Goal: Task Accomplishment & Management: Manage account settings

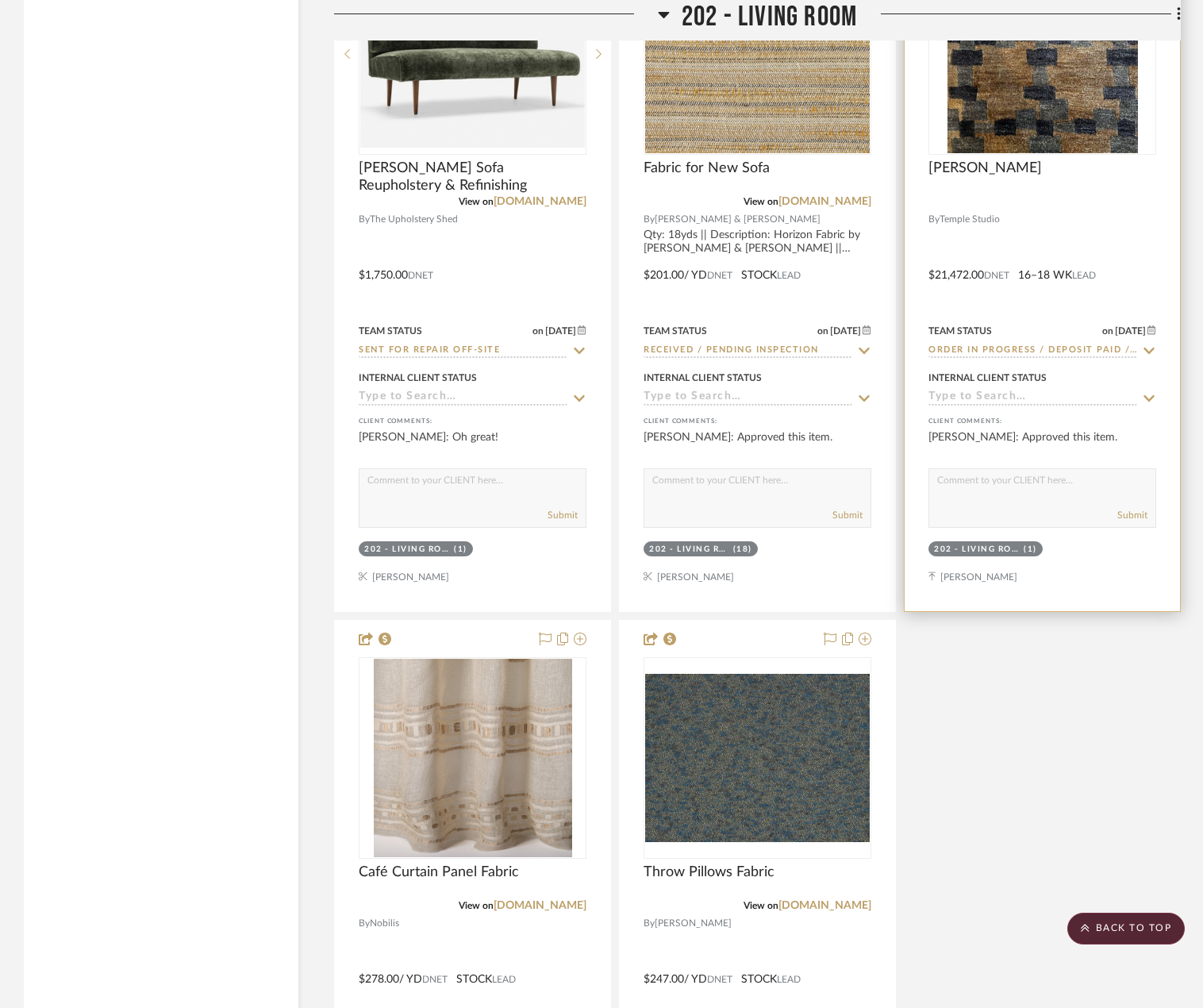
scroll to position [18807, 0]
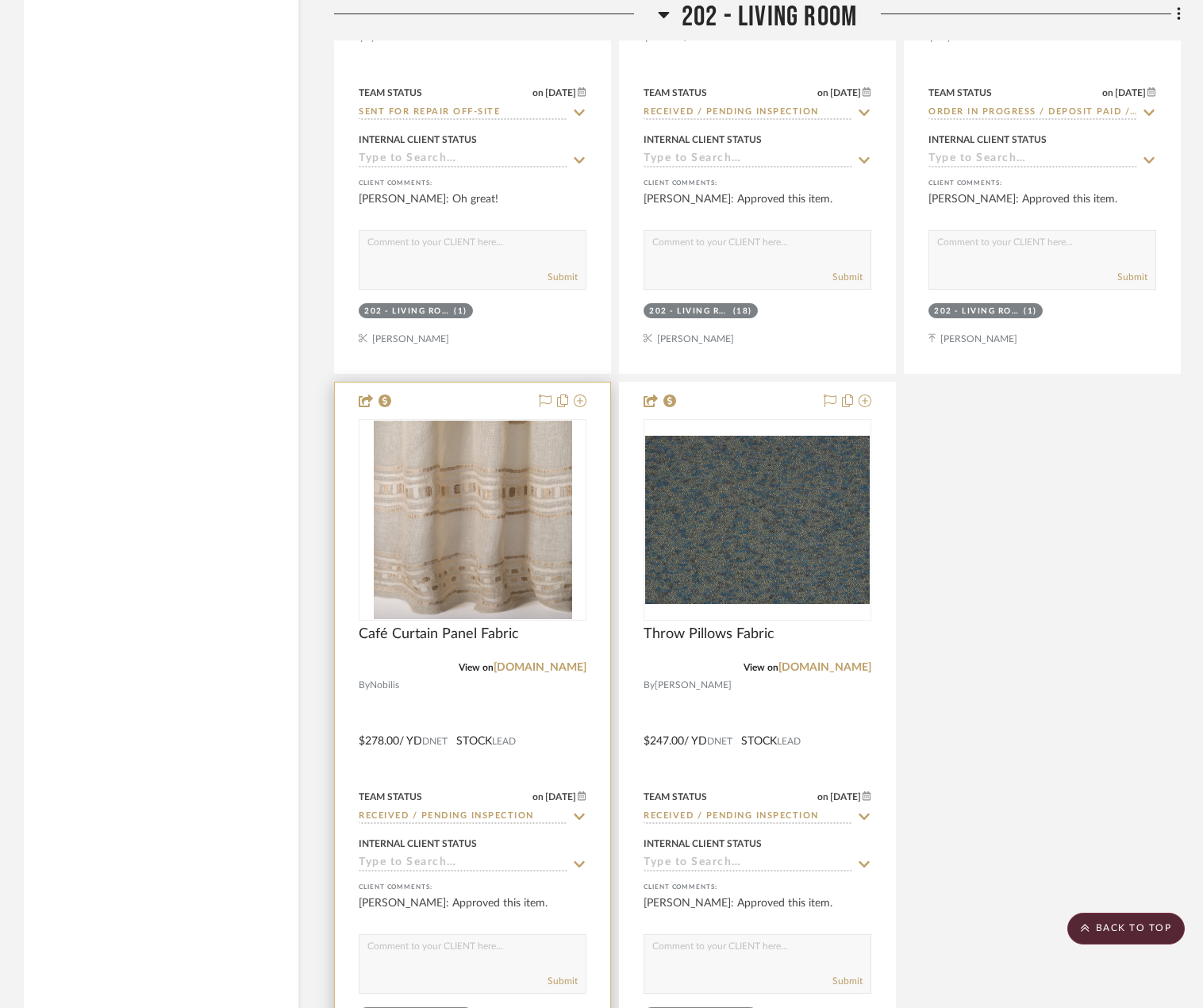
click at [557, 680] on div at bounding box center [472, 729] width 276 height 694
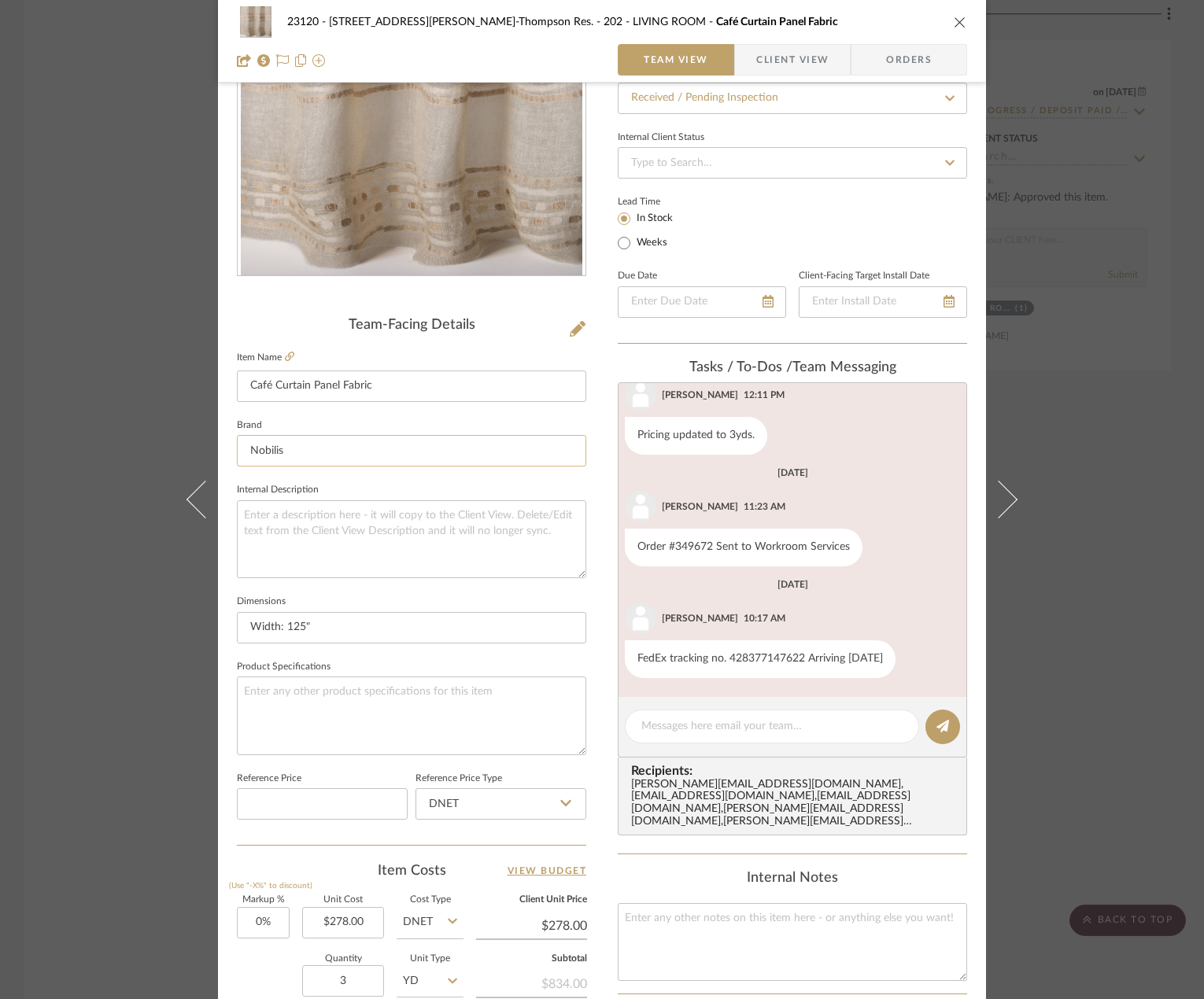
scroll to position [5, 0]
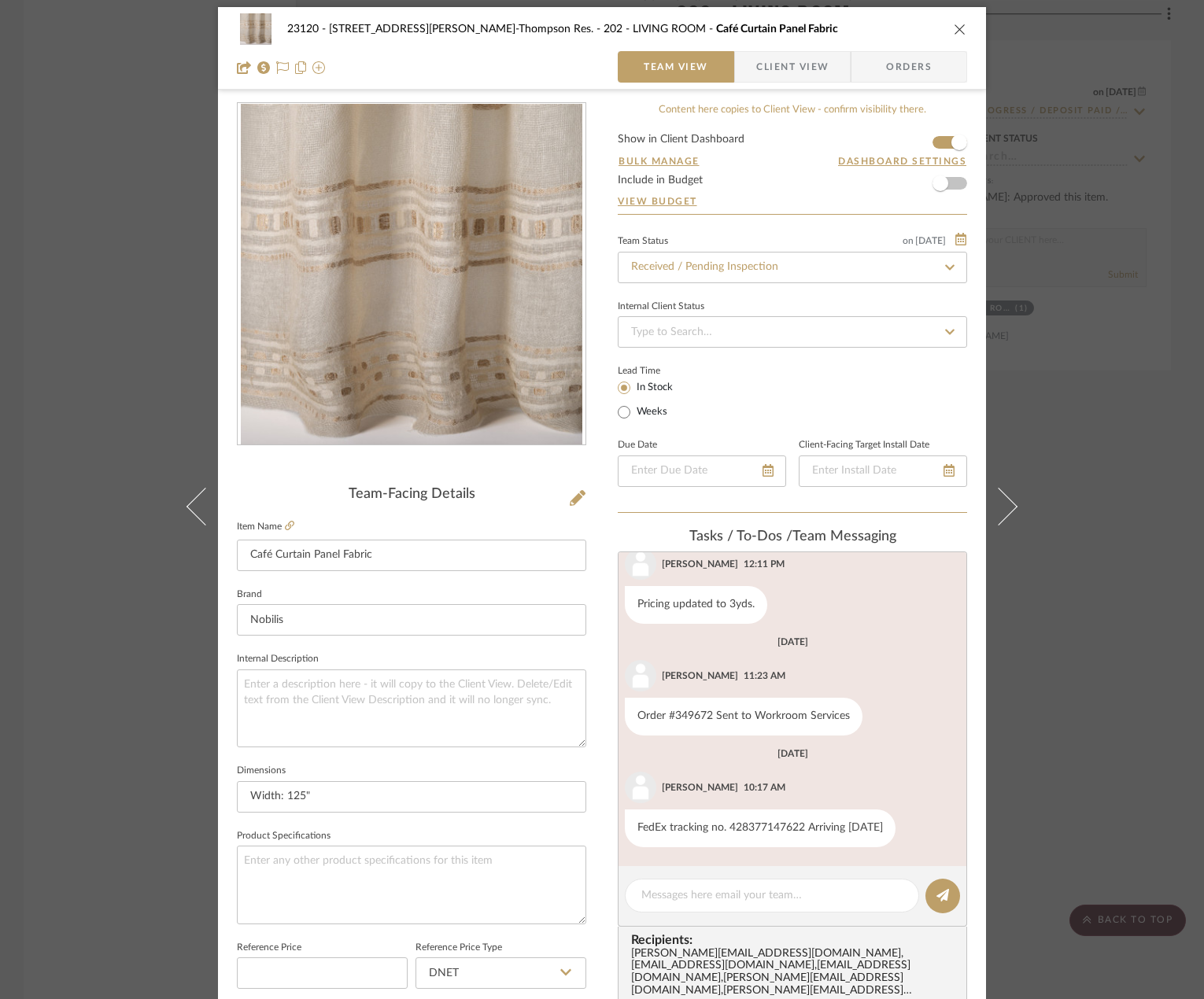
click at [54, 248] on div "23120 - [STREET_ADDRESS][PERSON_NAME]-Thompson Res. 202 - LIVING ROOM Café Curt…" at bounding box center [602, 500] width 1204 height 999
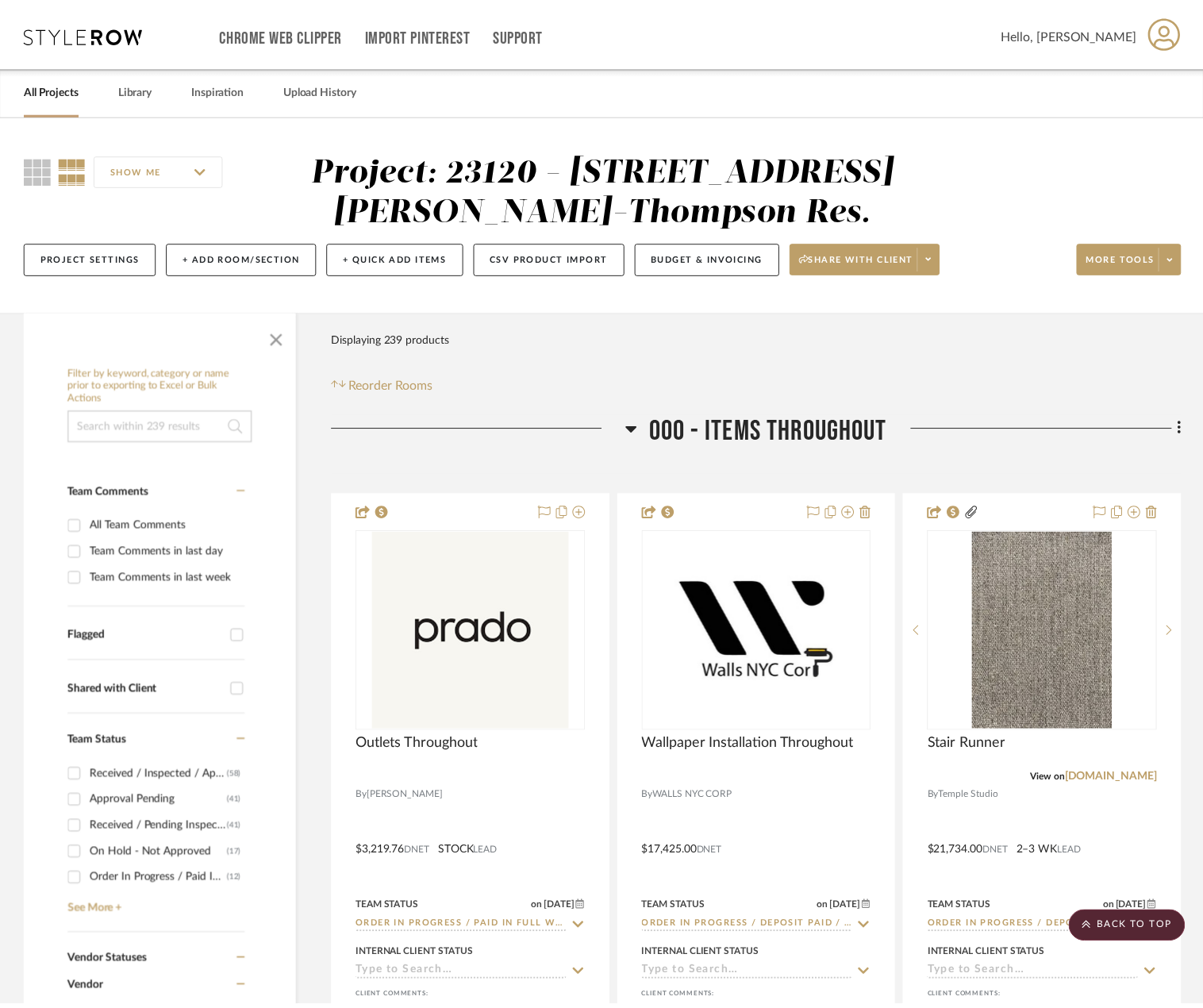
scroll to position [18807, 0]
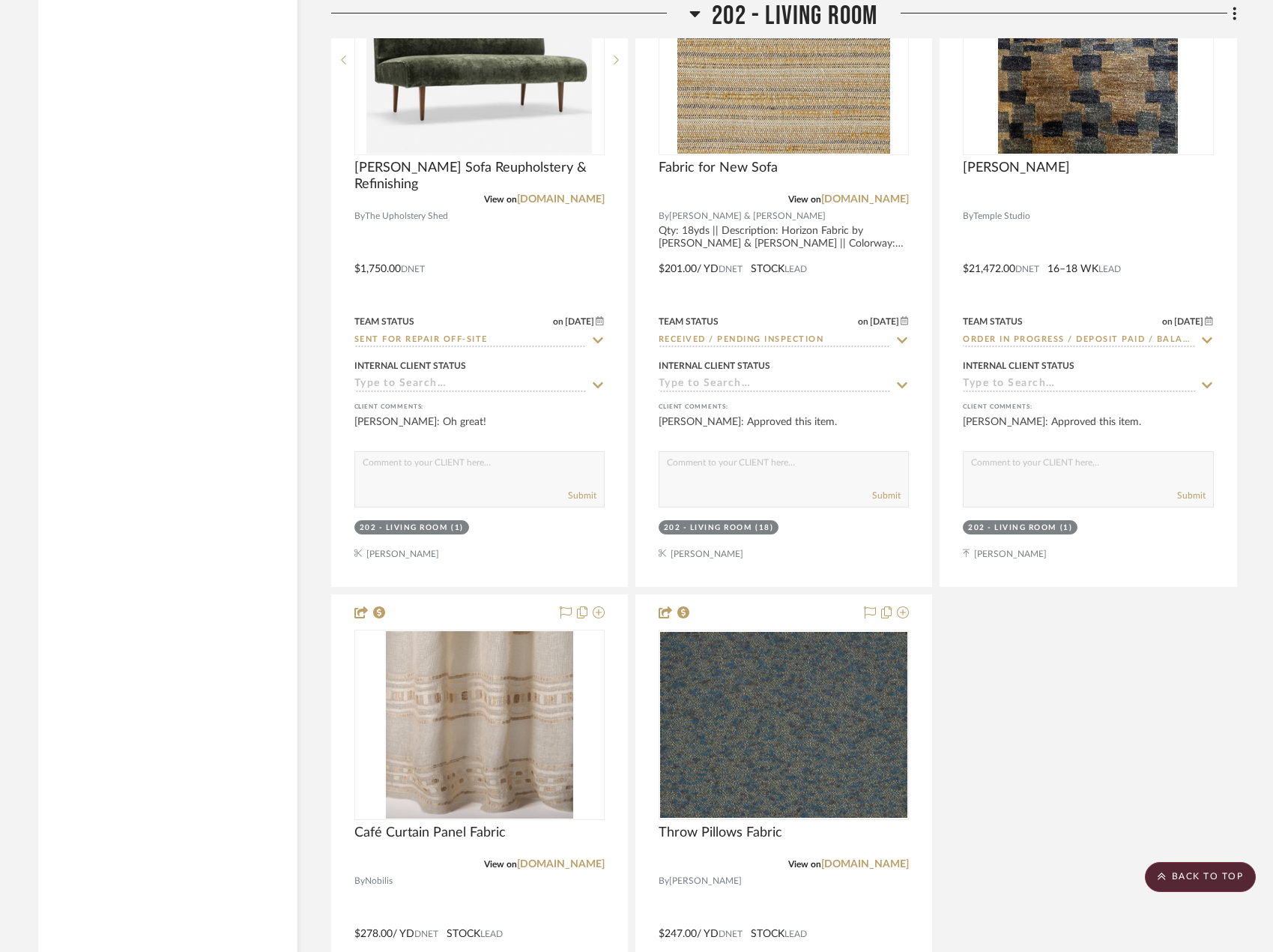
scroll to position [17786, 0]
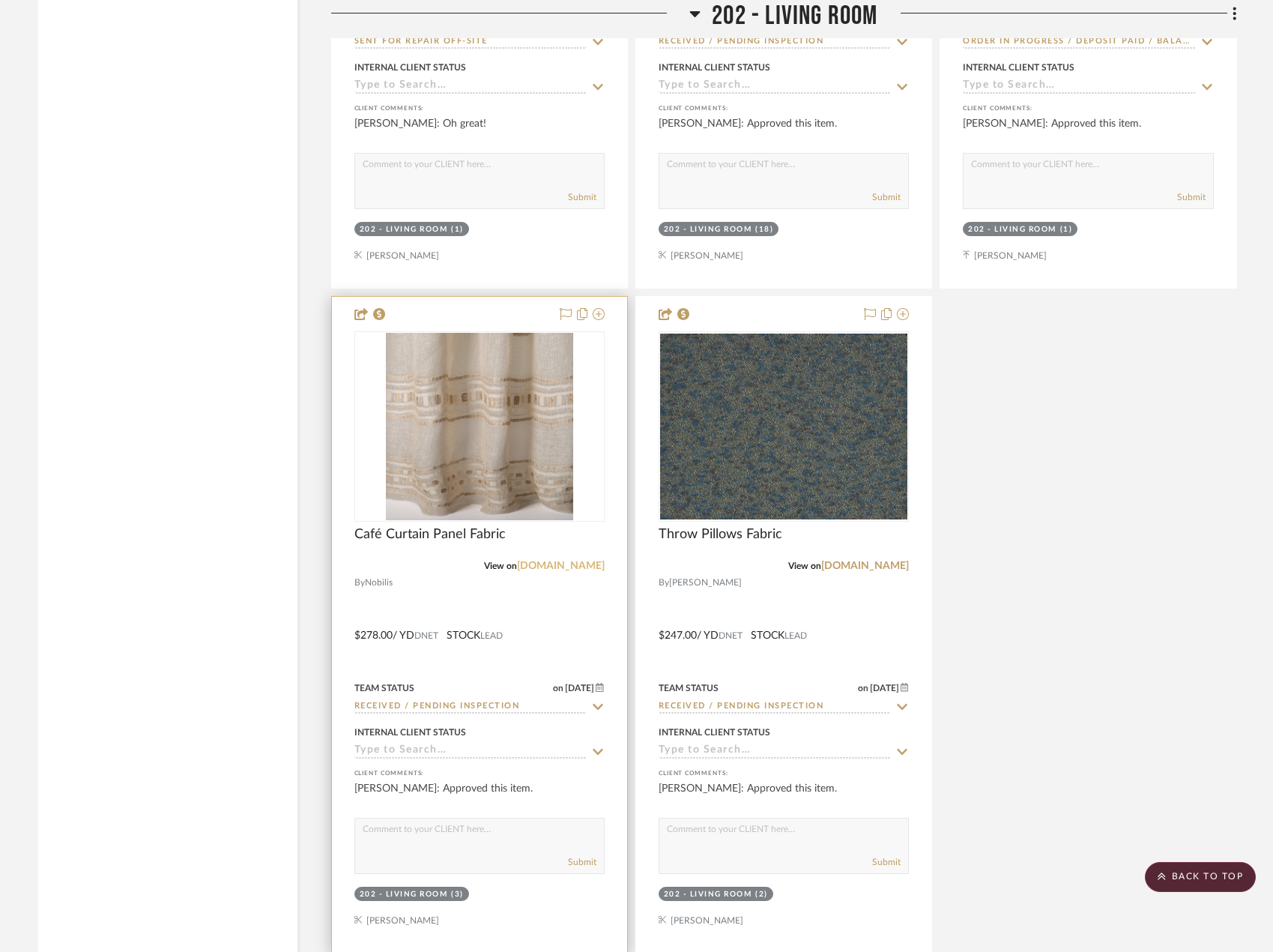
click at [579, 565] on link "[DOMAIN_NAME]" at bounding box center [561, 566] width 88 height 11
click at [580, 630] on div at bounding box center [479, 625] width 295 height 656
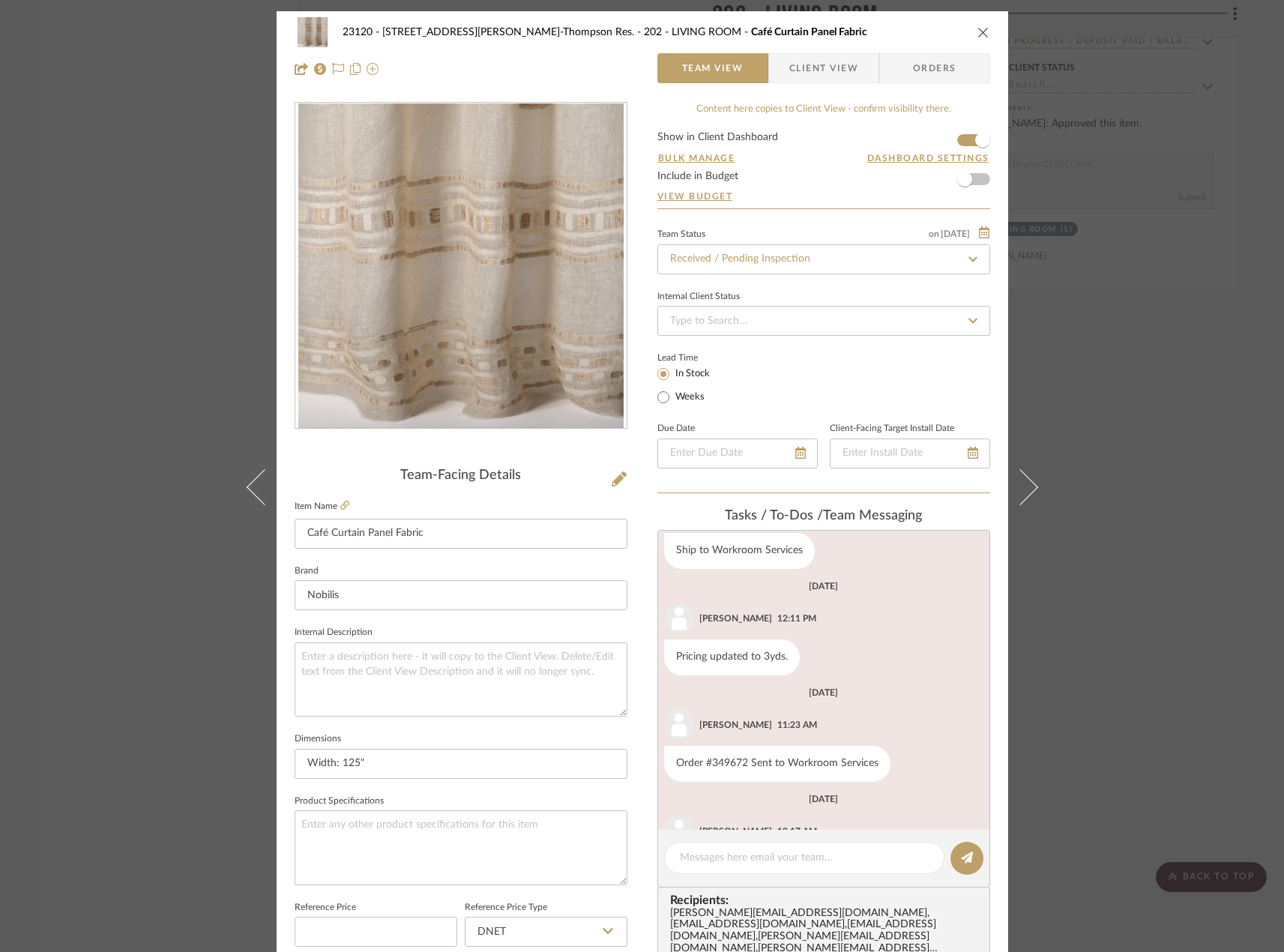
scroll to position [329, 0]
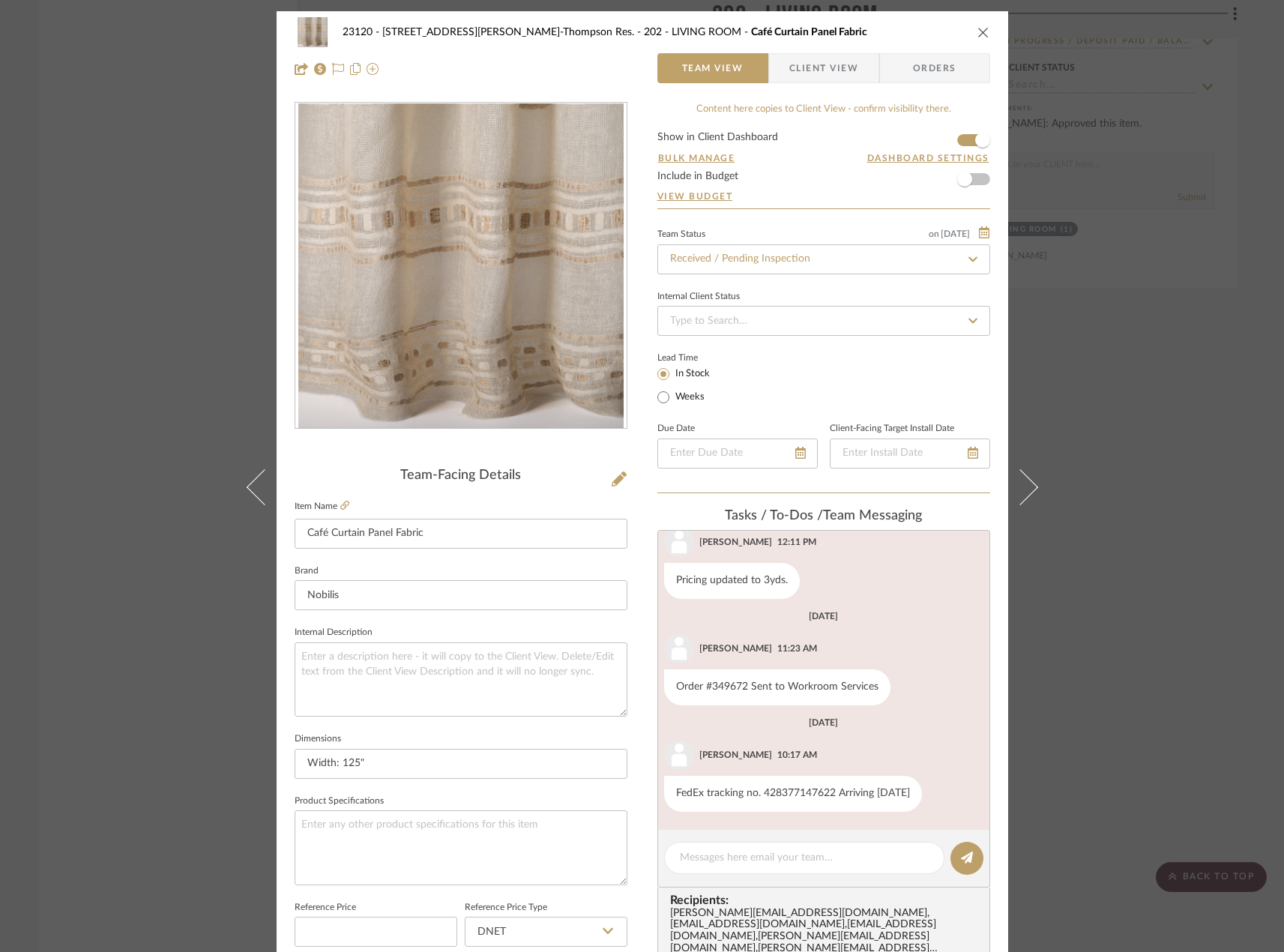
click at [1269, 444] on div "23120 - [STREET_ADDRESS][PERSON_NAME]-Thompson Res. 202 - LIVING ROOM Café Curt…" at bounding box center [642, 476] width 1284 height 952
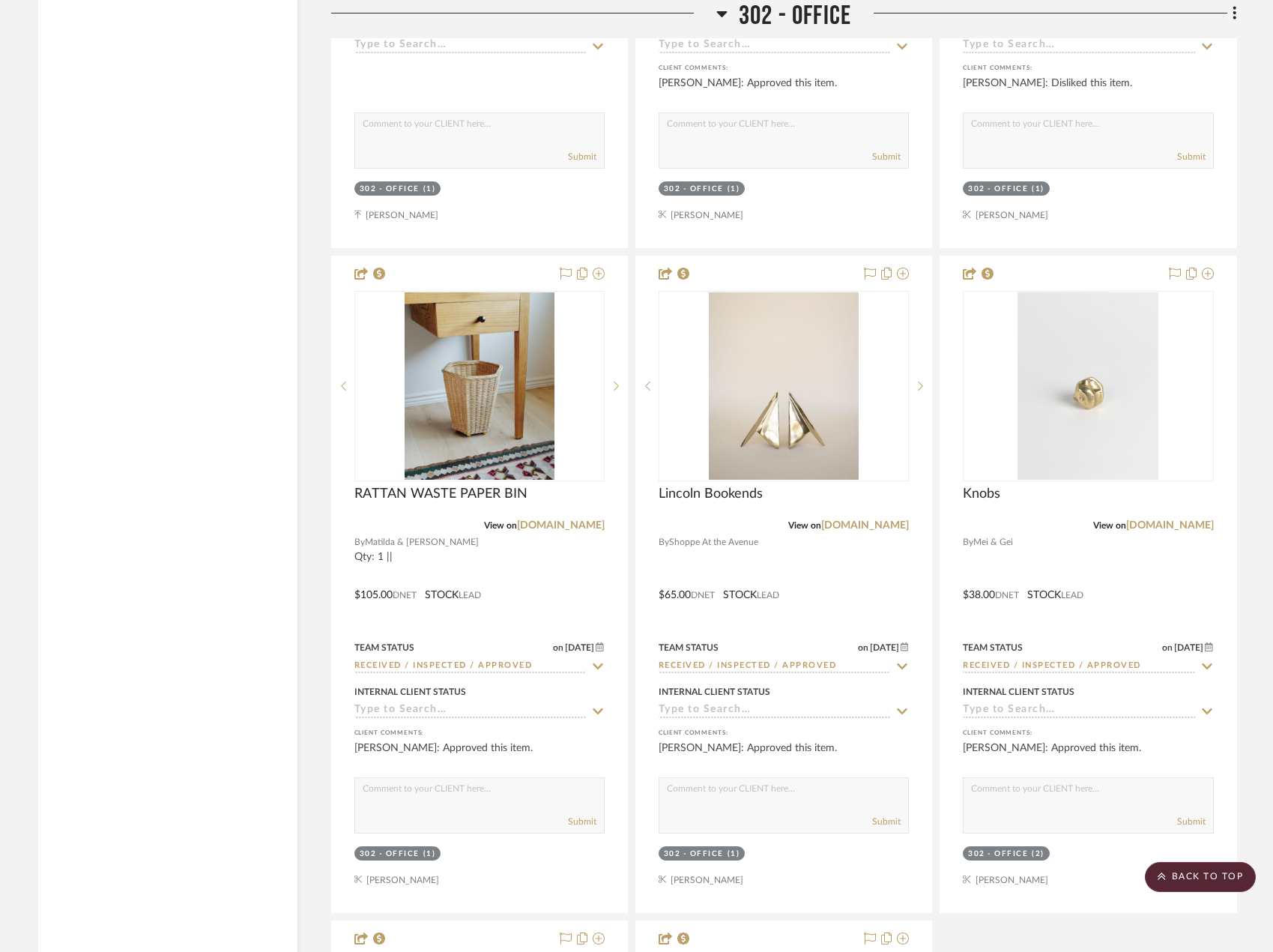
scroll to position [24881, 0]
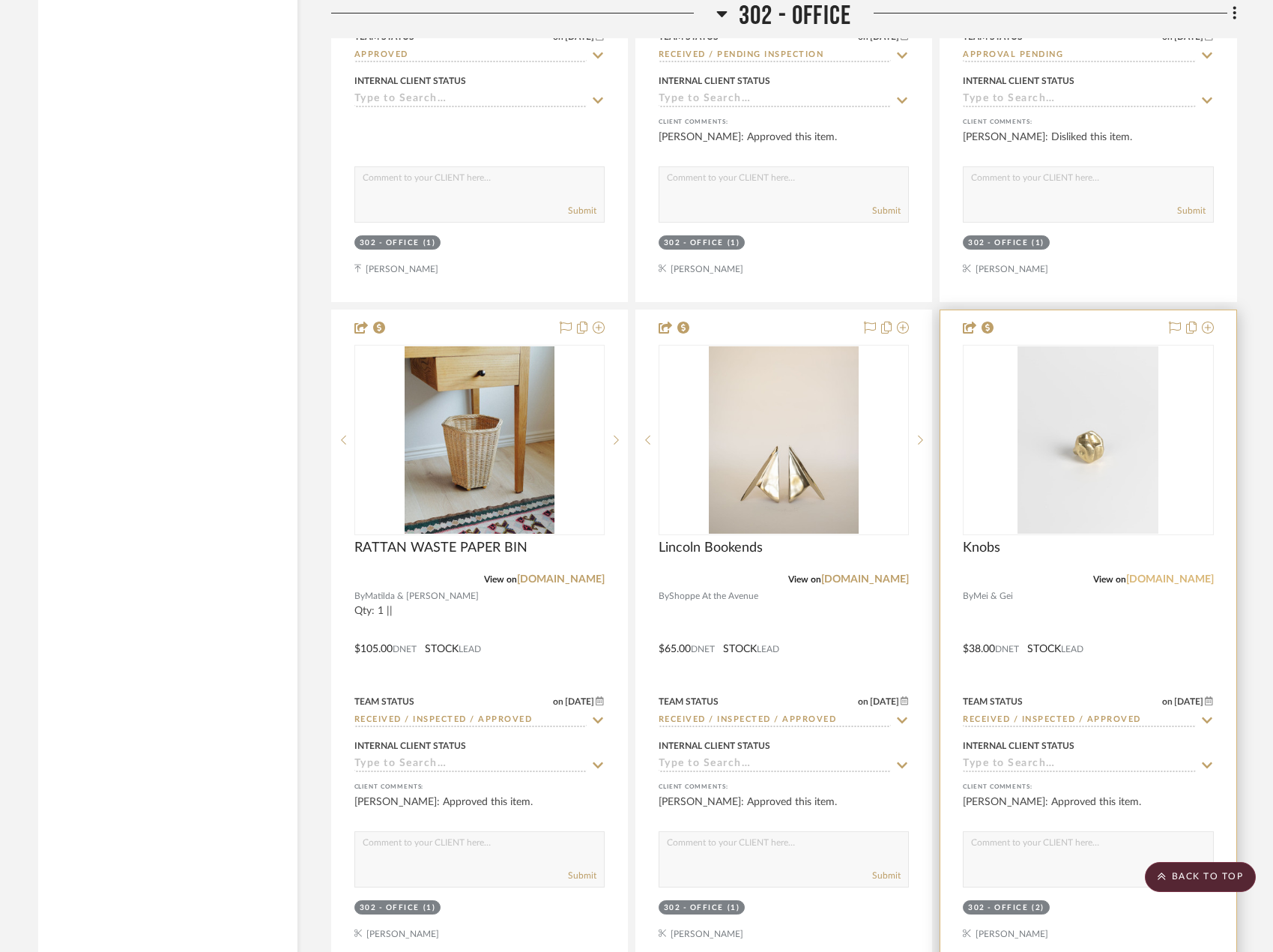
click at [1187, 579] on link "[DOMAIN_NAME]" at bounding box center [1170, 580] width 88 height 11
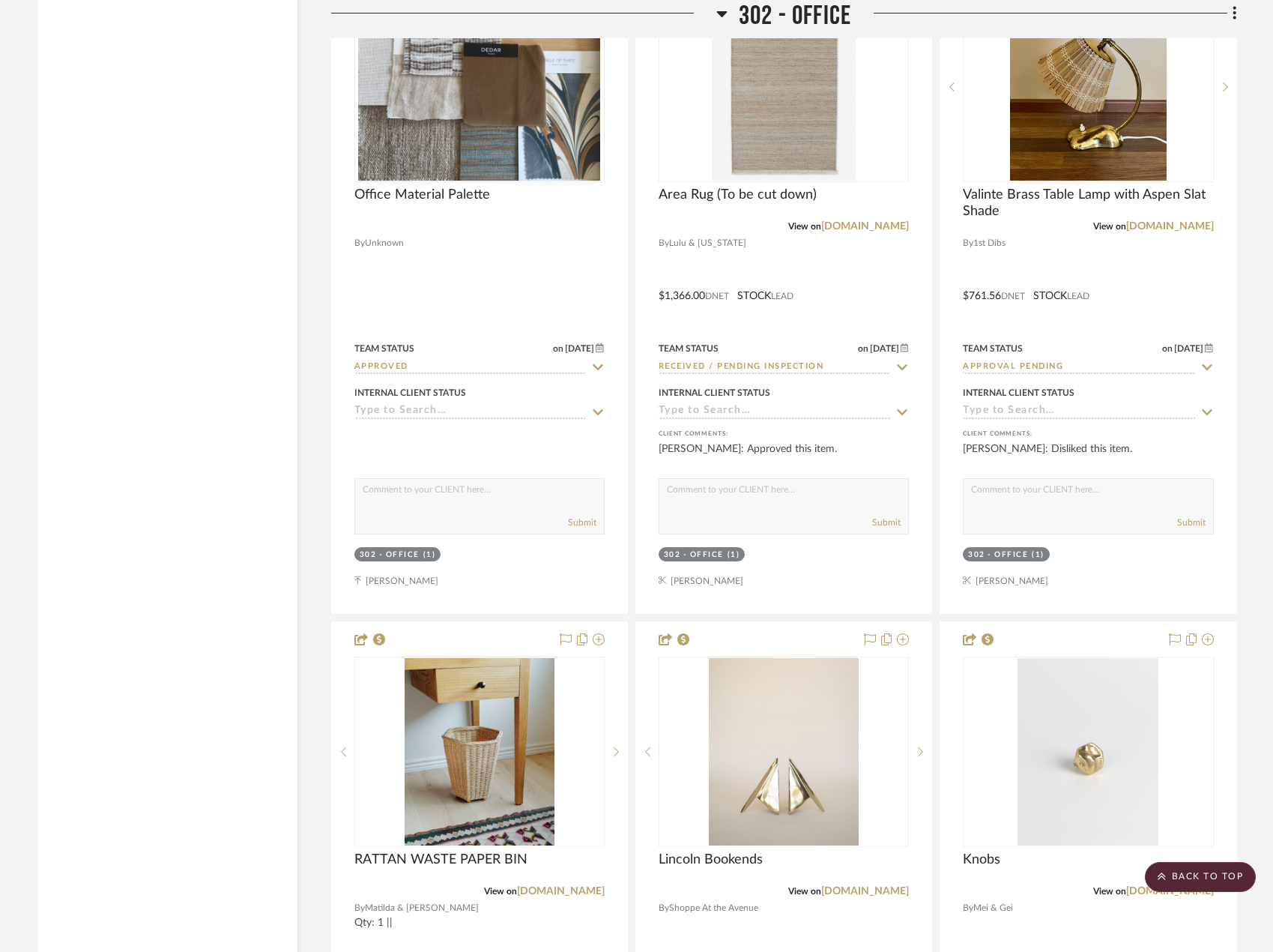
scroll to position [24807, 0]
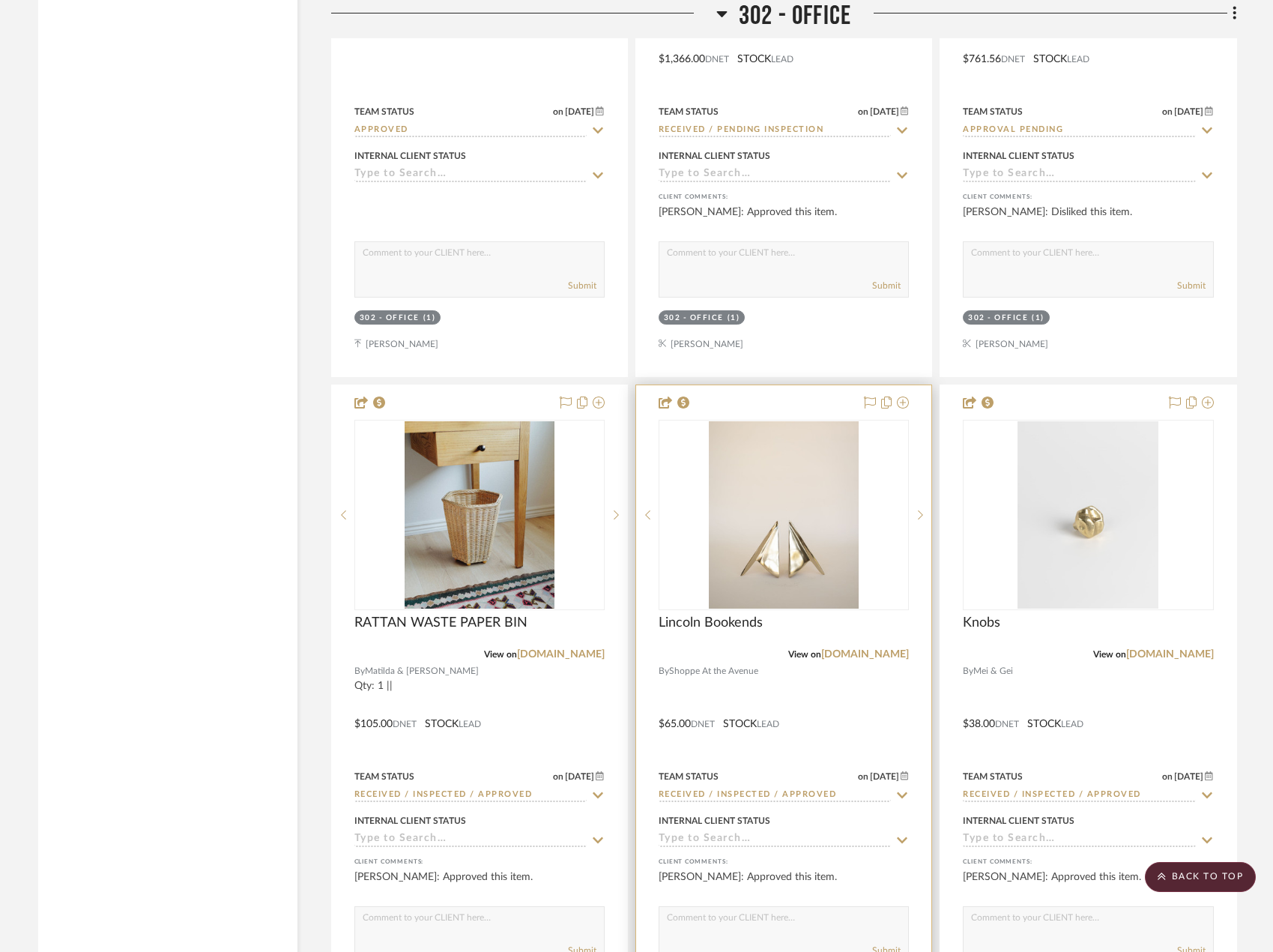
click at [831, 735] on div at bounding box center [784, 713] width 295 height 656
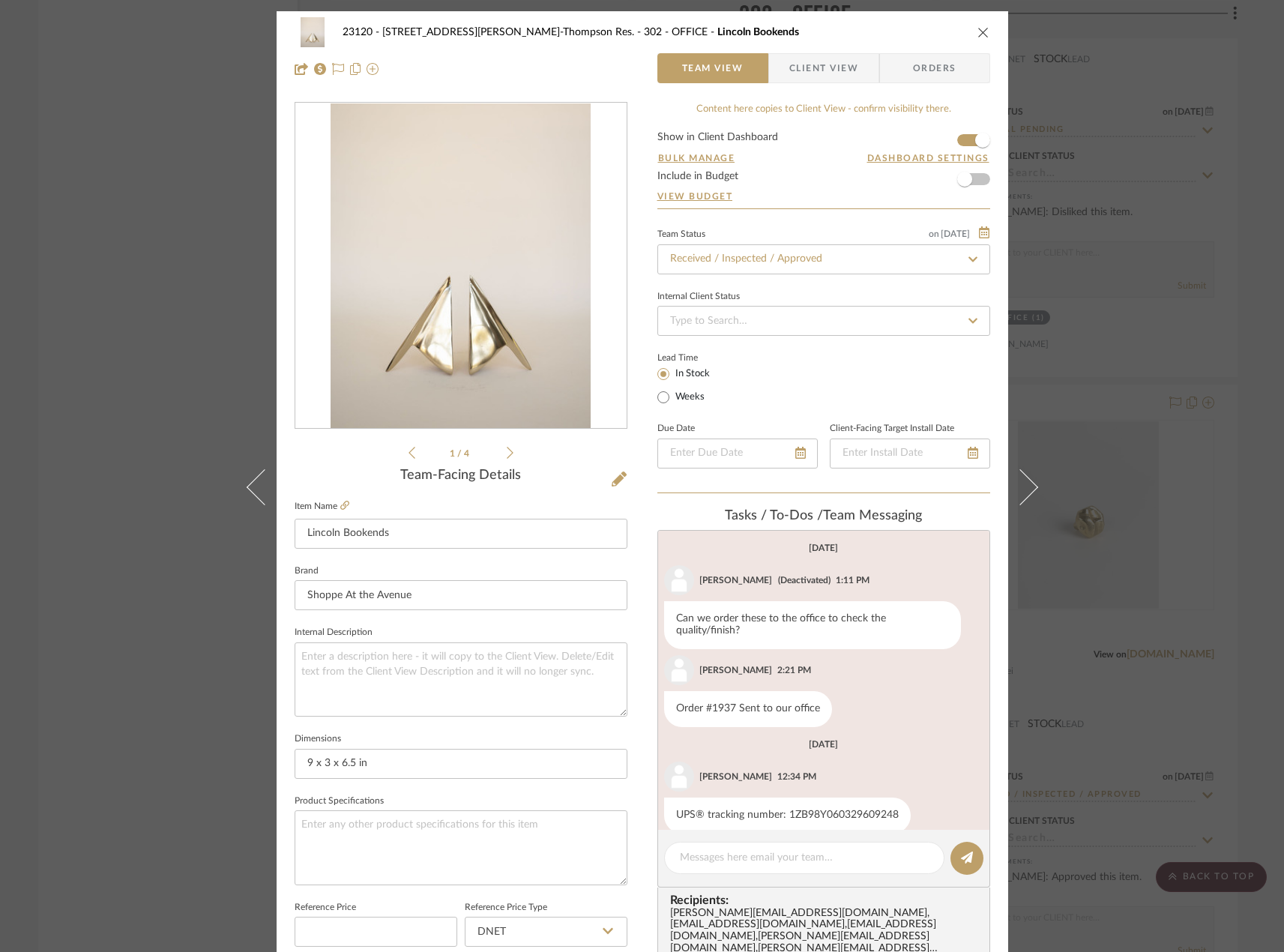
scroll to position [128, 0]
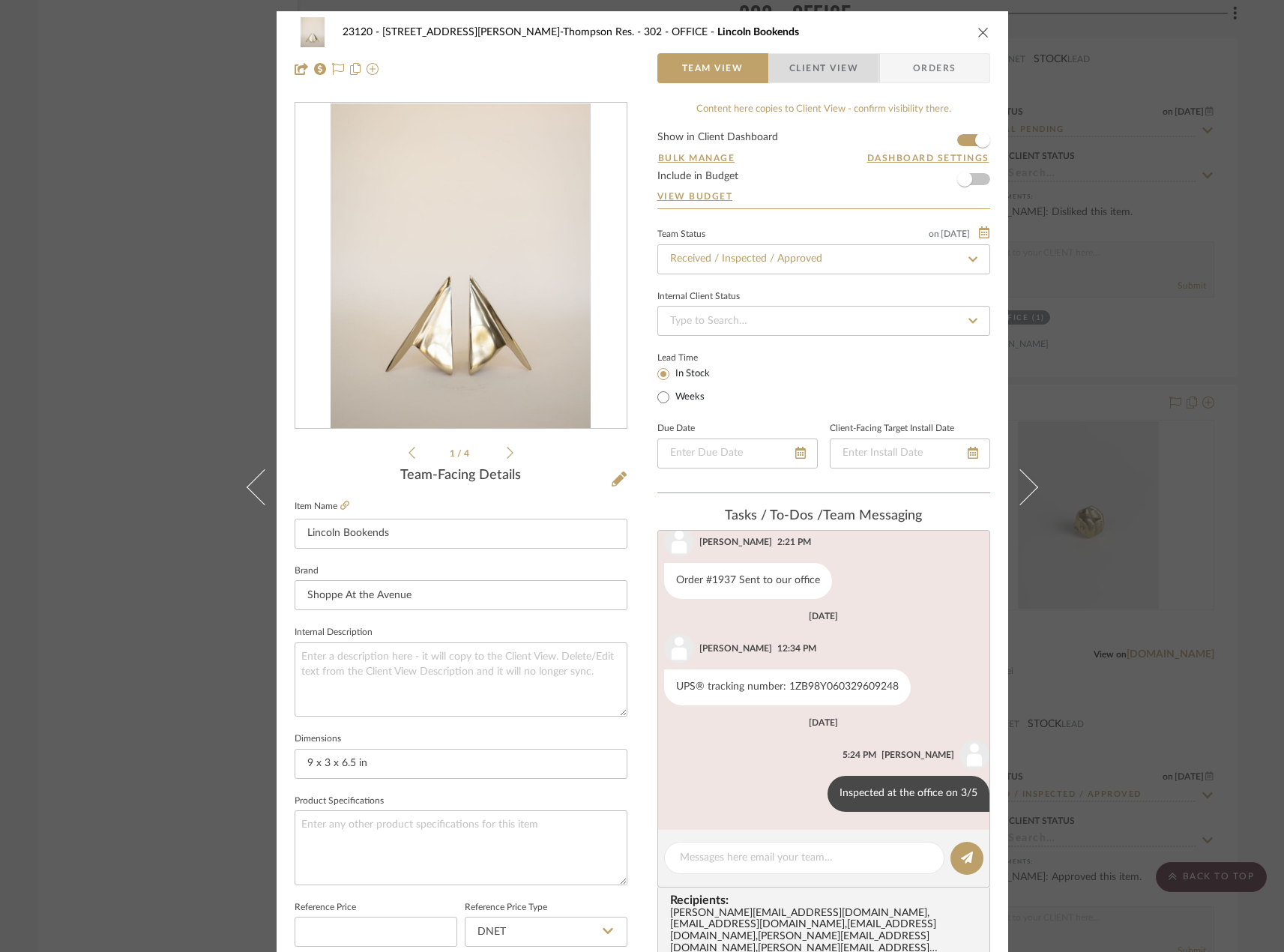
click at [806, 66] on span "Client View" at bounding box center [823, 68] width 69 height 30
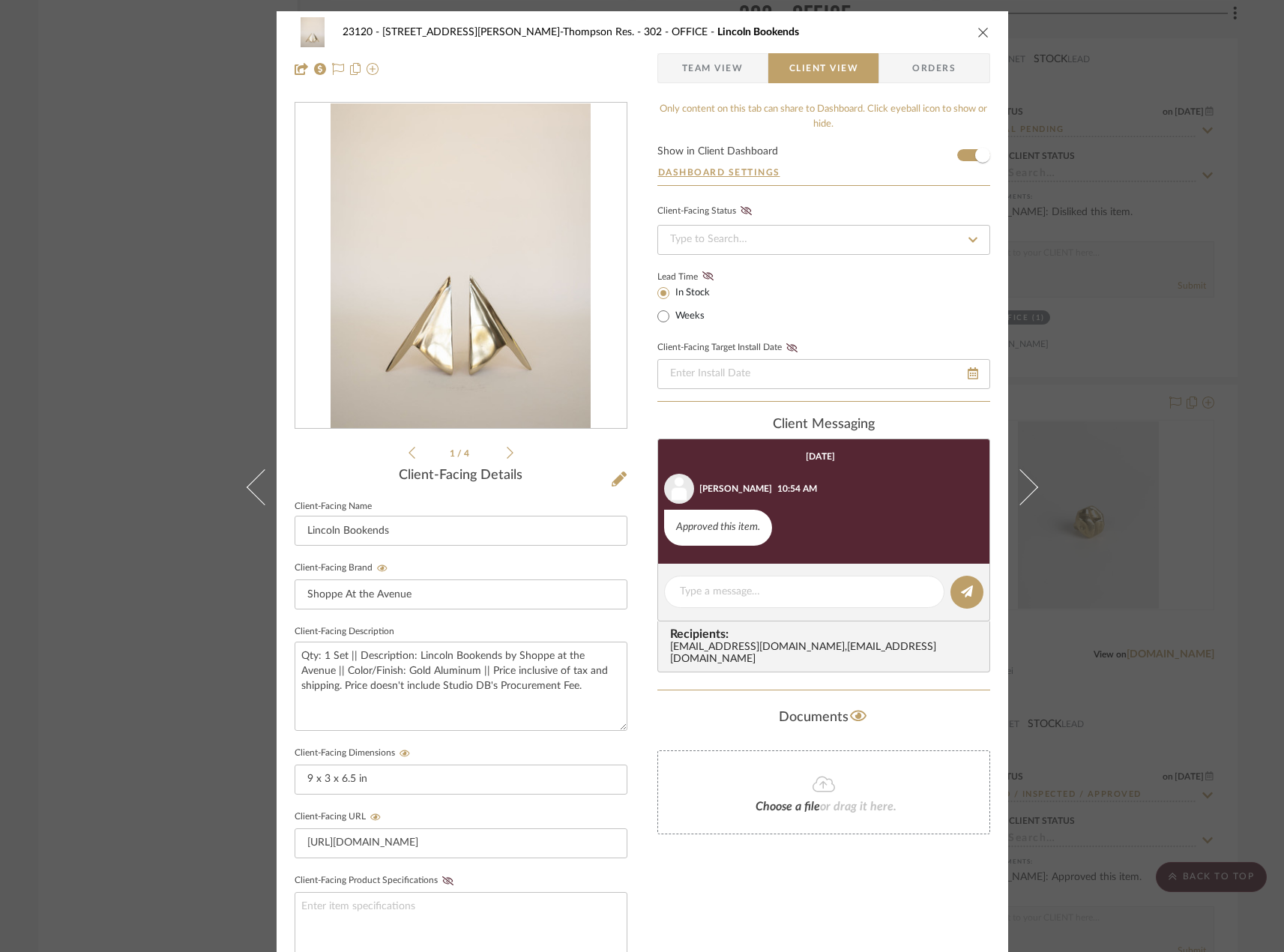
click at [91, 275] on div "23120 - [STREET_ADDRESS][PERSON_NAME]-Thompson Res. 302 - OFFICE Lincoln Booken…" at bounding box center [642, 476] width 1284 height 952
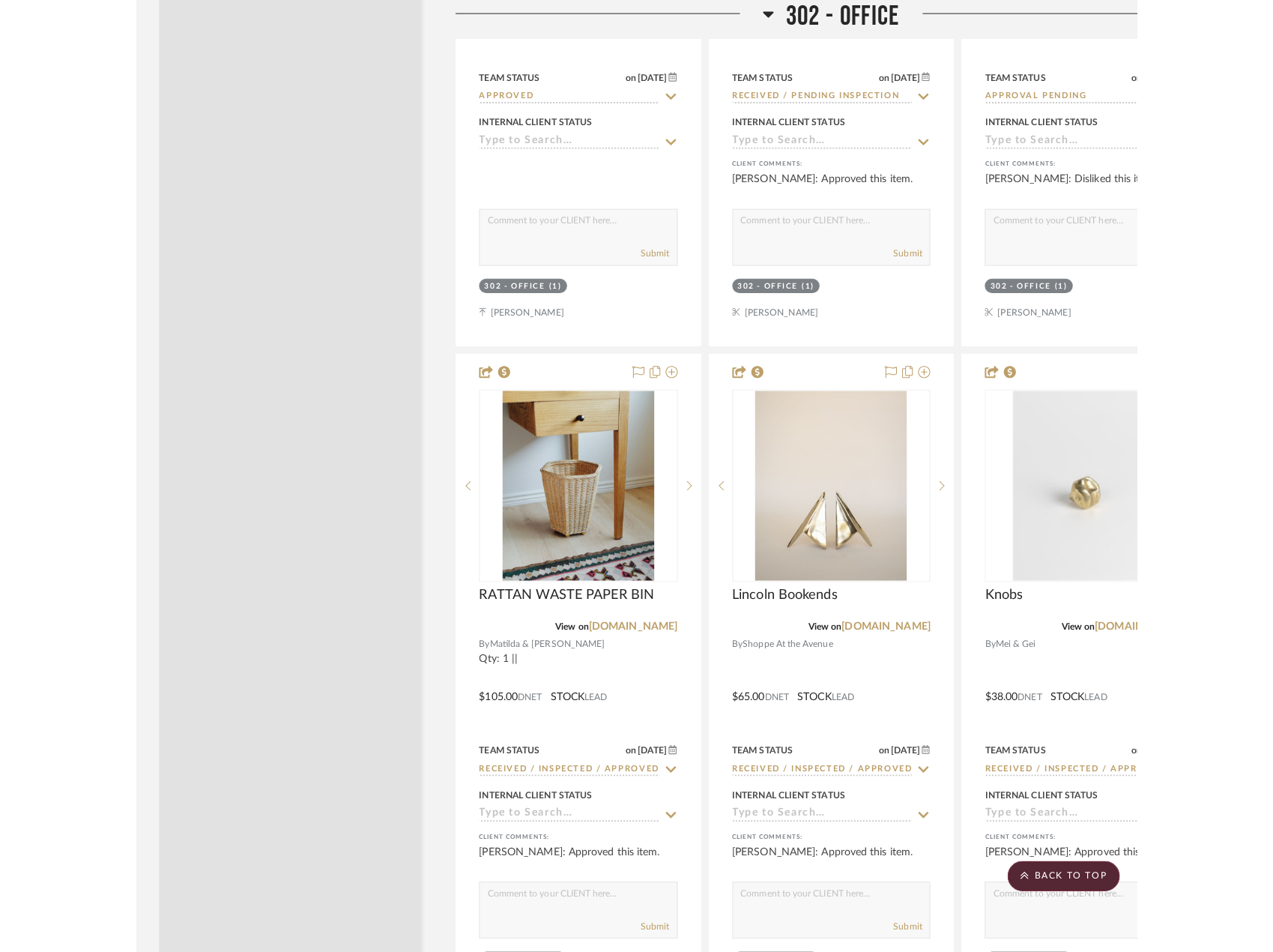
scroll to position [25031, 0]
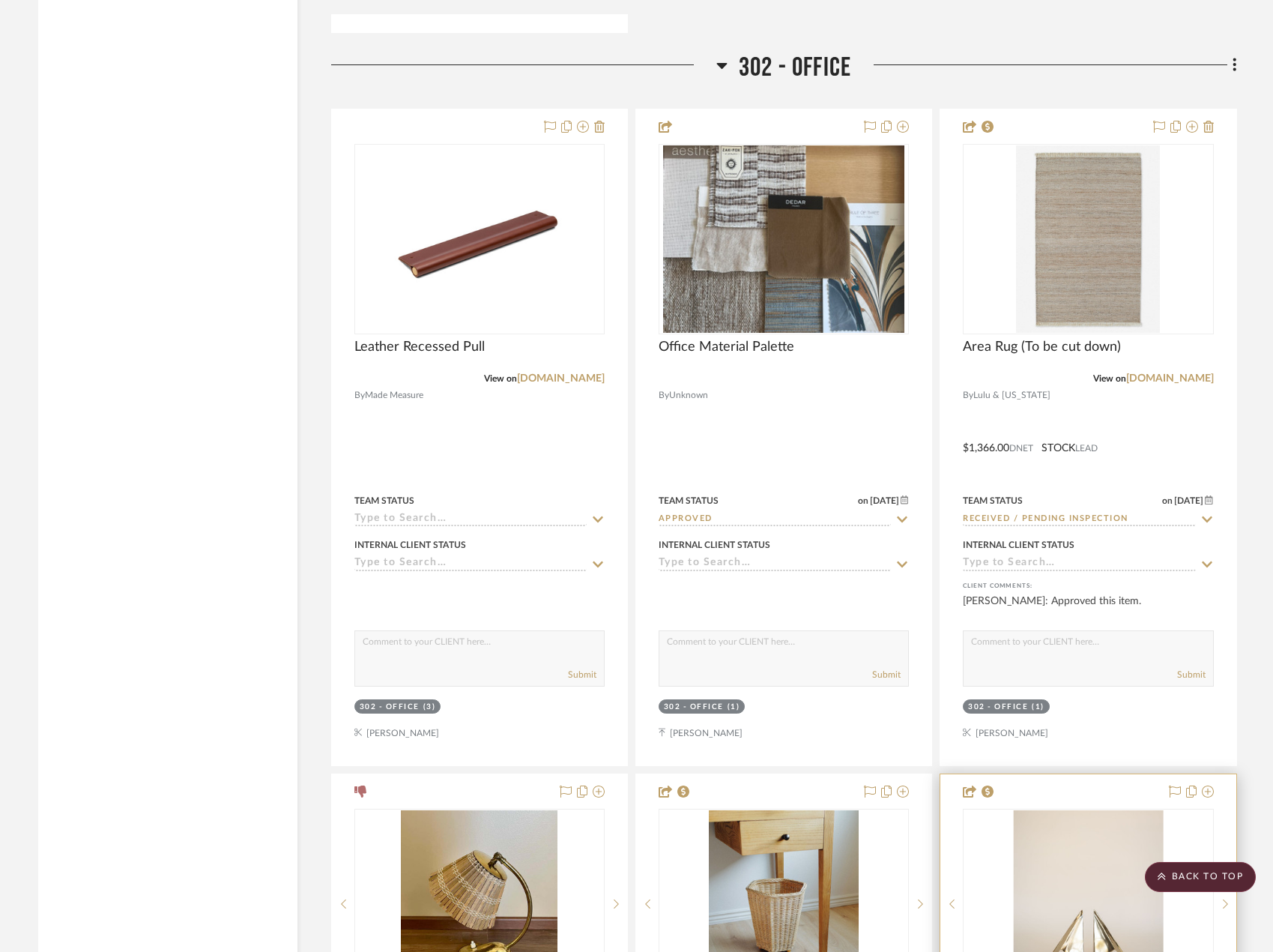
scroll to position [24405, 0]
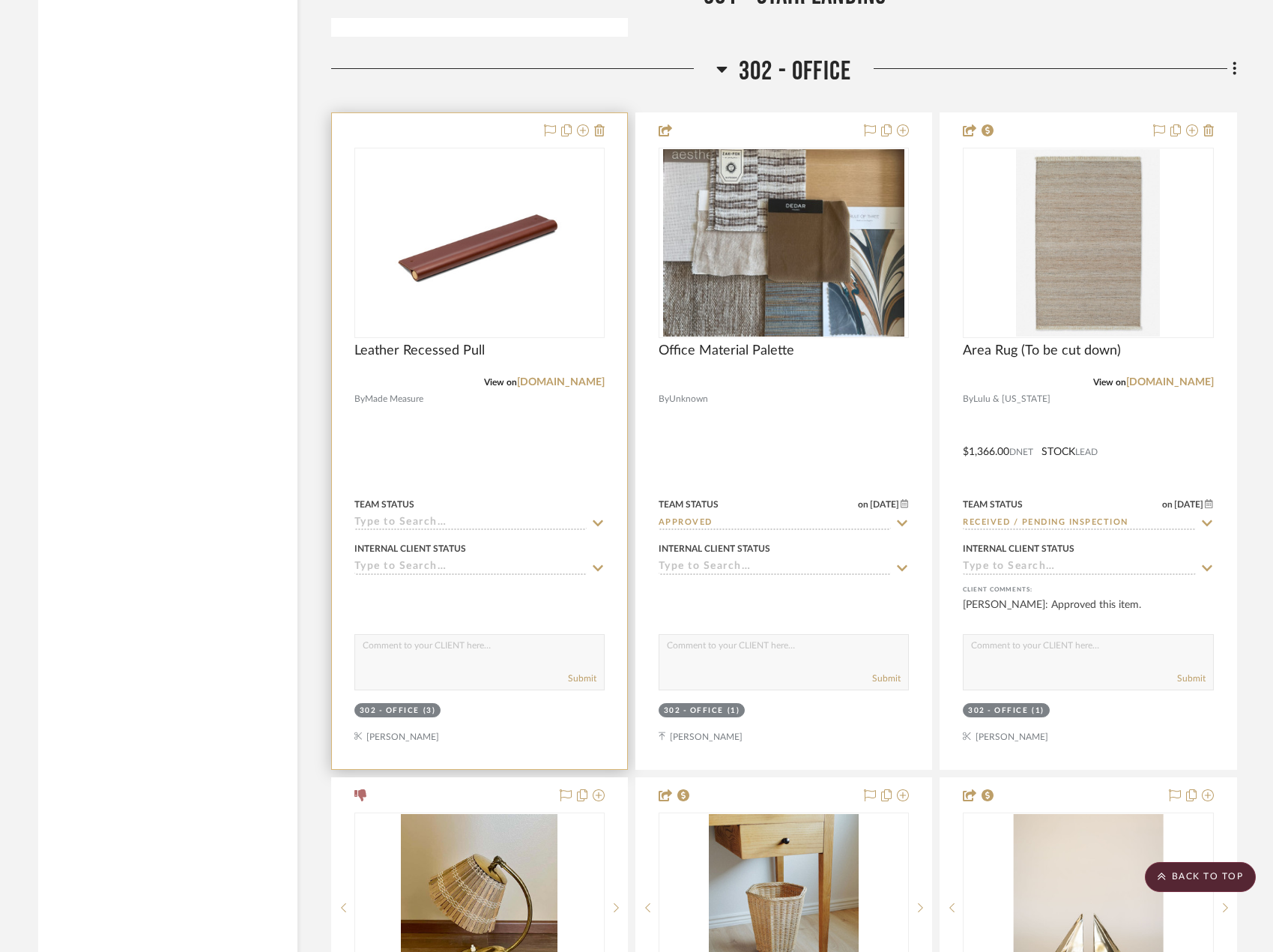
click at [528, 421] on div at bounding box center [479, 440] width 295 height 656
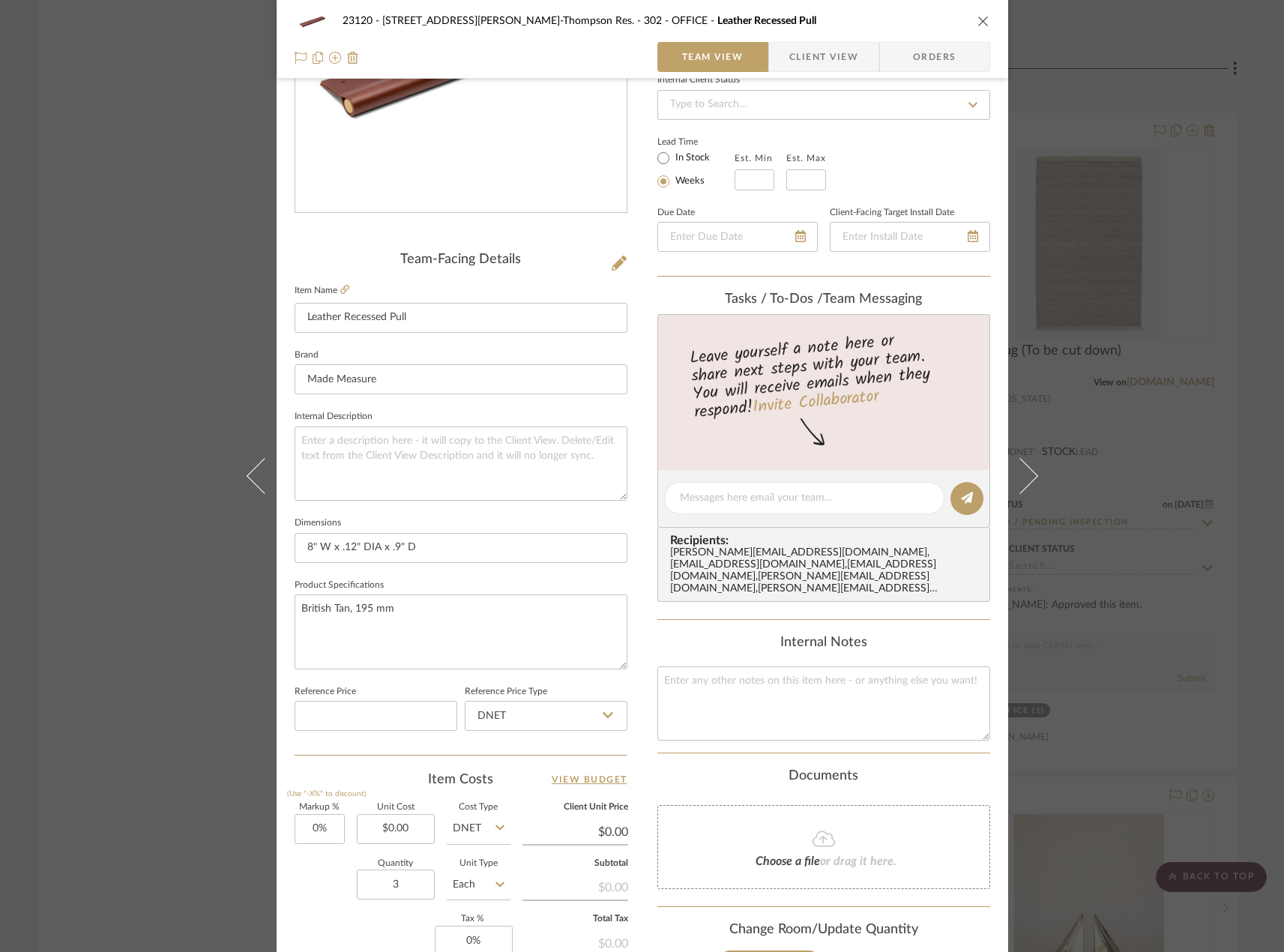
scroll to position [444, 0]
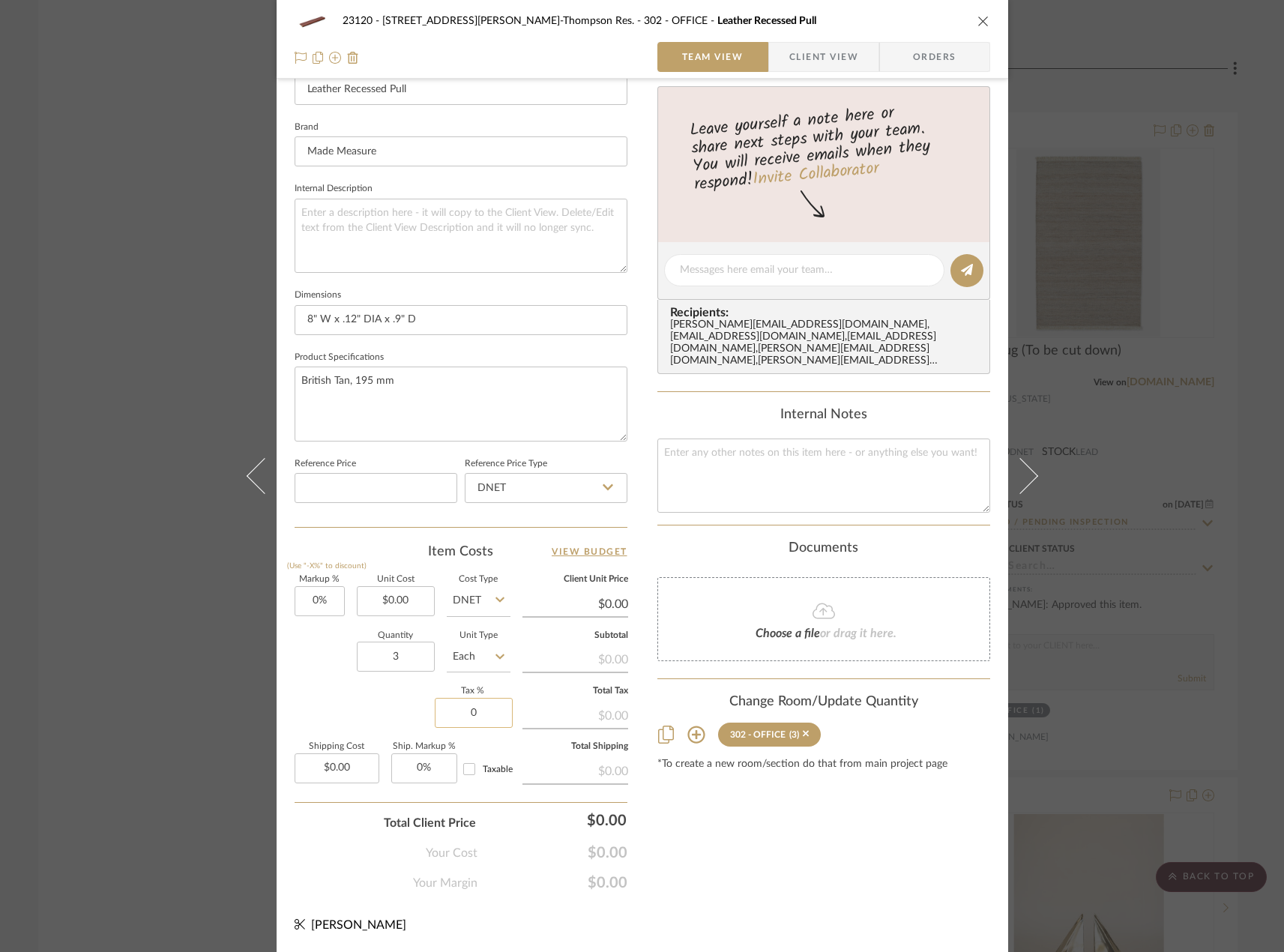
click at [478, 711] on input "0" at bounding box center [473, 713] width 78 height 30
type input "8.875%"
click at [377, 709] on div "Markup % (Use "-X%" to discount) 0% Unit Cost $0.00 Cost Type DNET Client Unit …" at bounding box center [461, 684] width 333 height 219
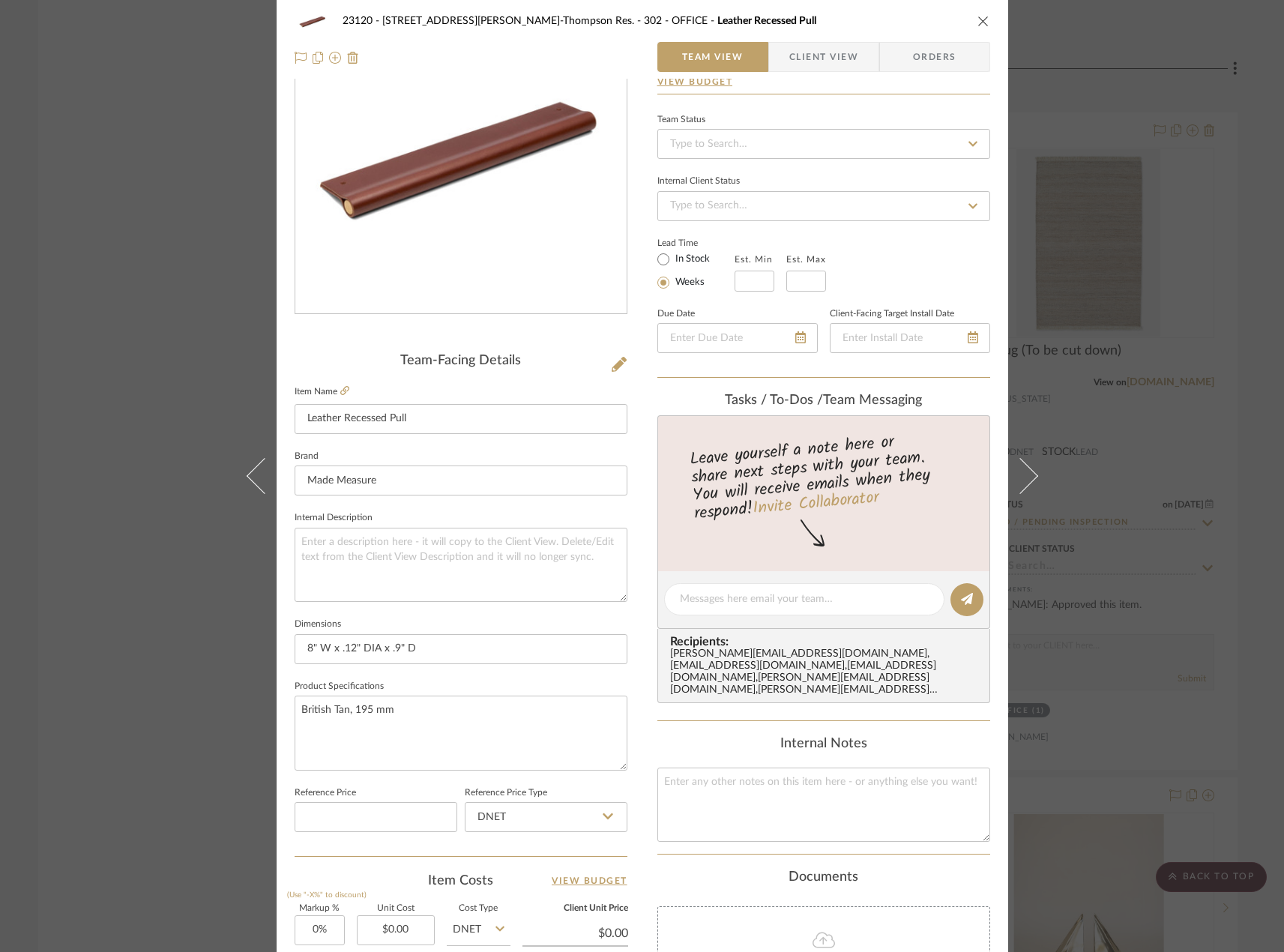
scroll to position [0, 0]
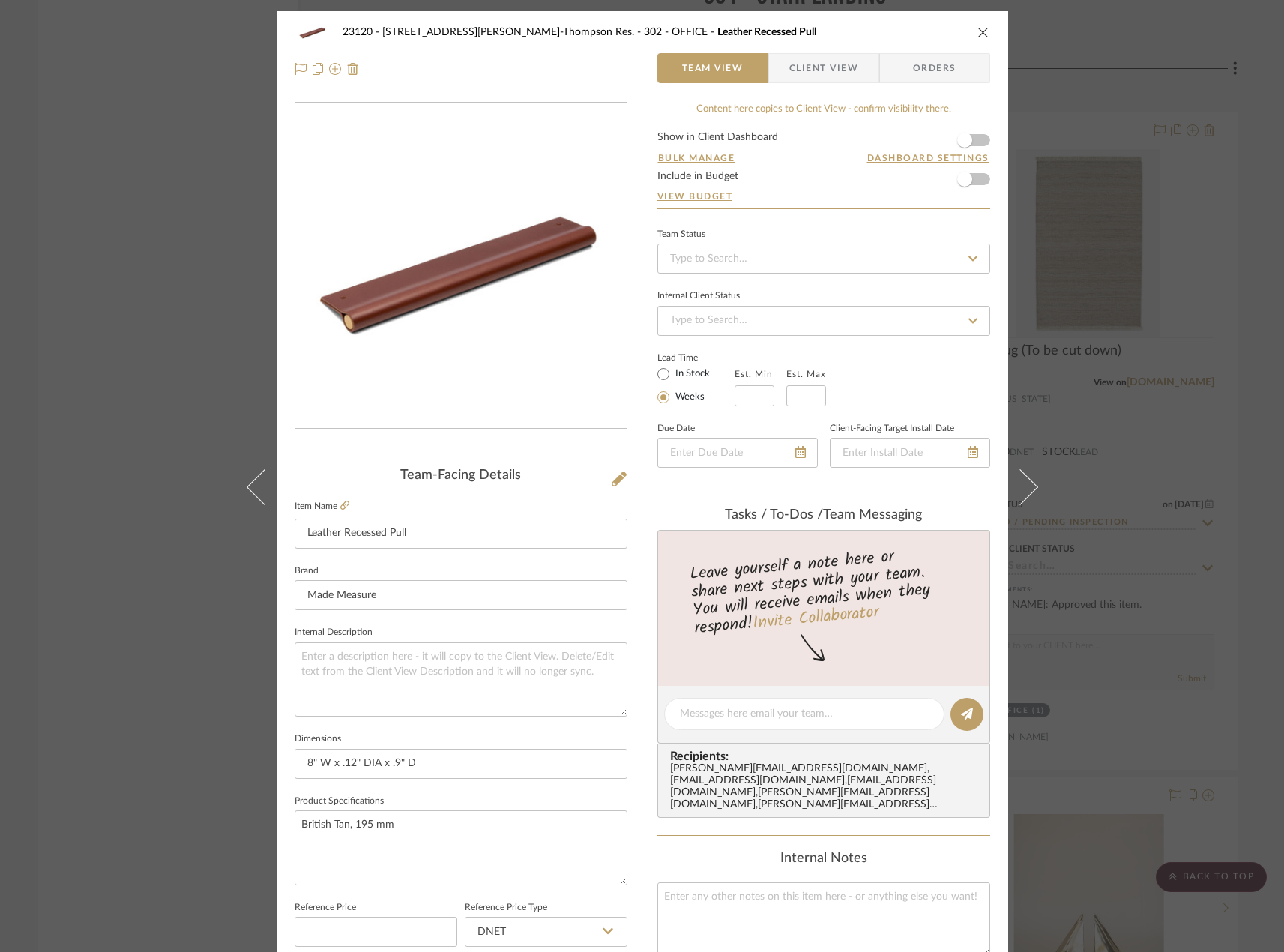
click at [342, 514] on fieldset "Item Name Leather Recessed Pull" at bounding box center [461, 523] width 333 height 53
click at [340, 505] on icon at bounding box center [344, 506] width 9 height 9
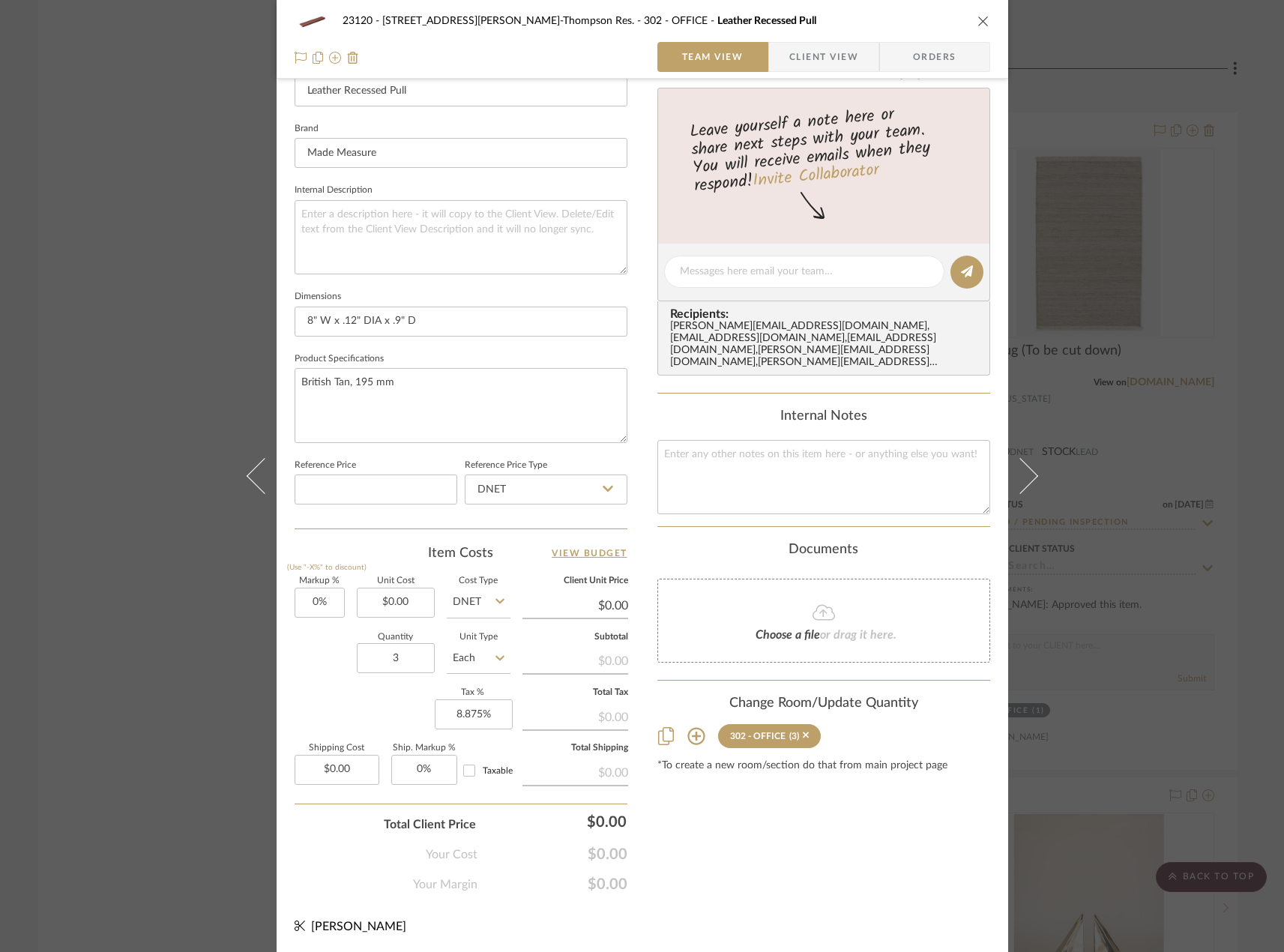
scroll to position [444, 0]
click at [347, 769] on input "0.00" at bounding box center [336, 769] width 85 height 30
type input "$21.00"
click at [328, 702] on div "Markup % (Use "-X%" to discount) 0% Unit Cost $0.00 Cost Type DNET Client Unit …" at bounding box center [461, 684] width 333 height 219
click at [399, 598] on input "0.00" at bounding box center [395, 601] width 78 height 30
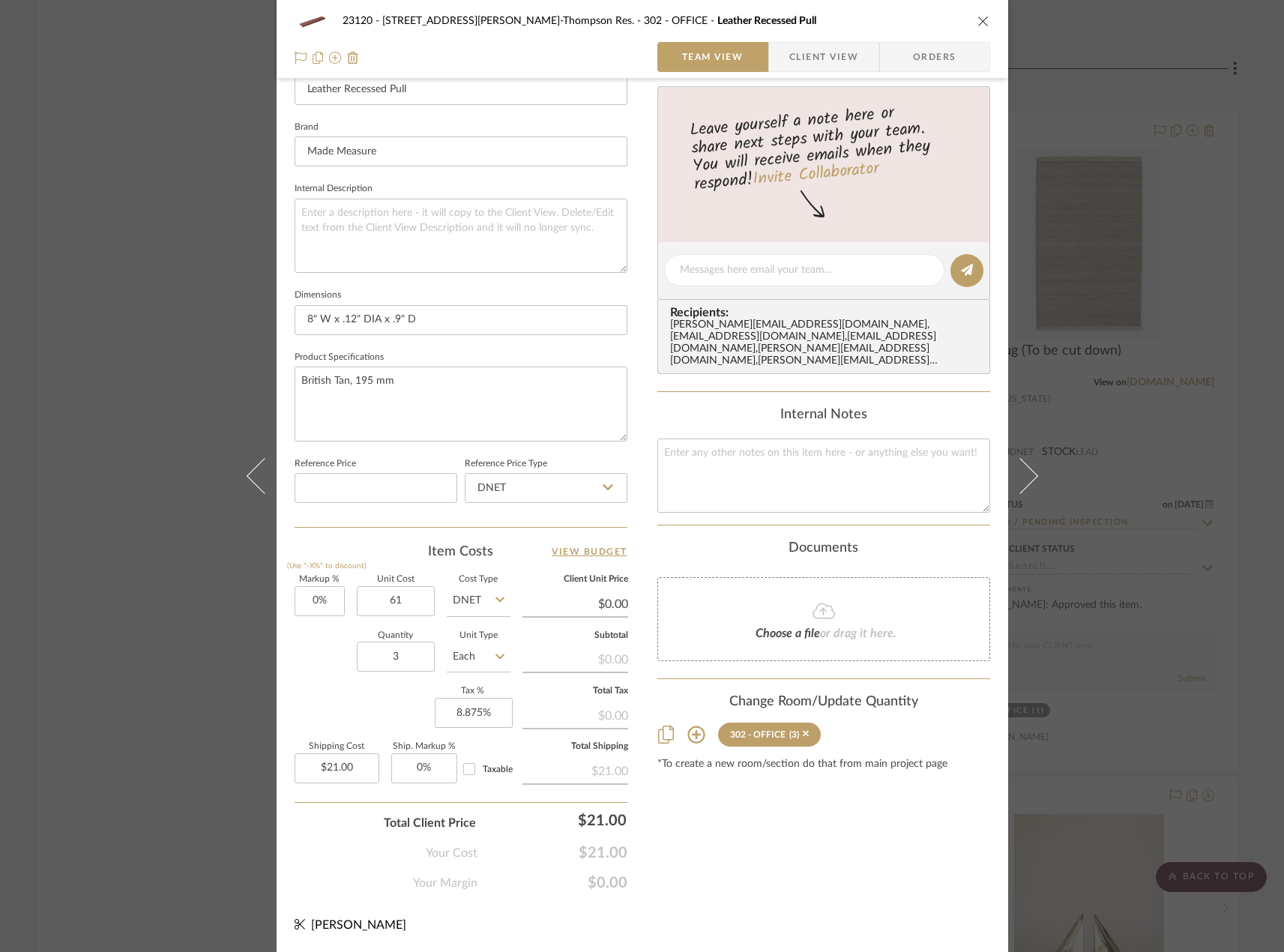
type input "$61.00"
click at [326, 641] on div "Quantity 3 Unit Type Each" at bounding box center [402, 658] width 216 height 53
type input "$61.00"
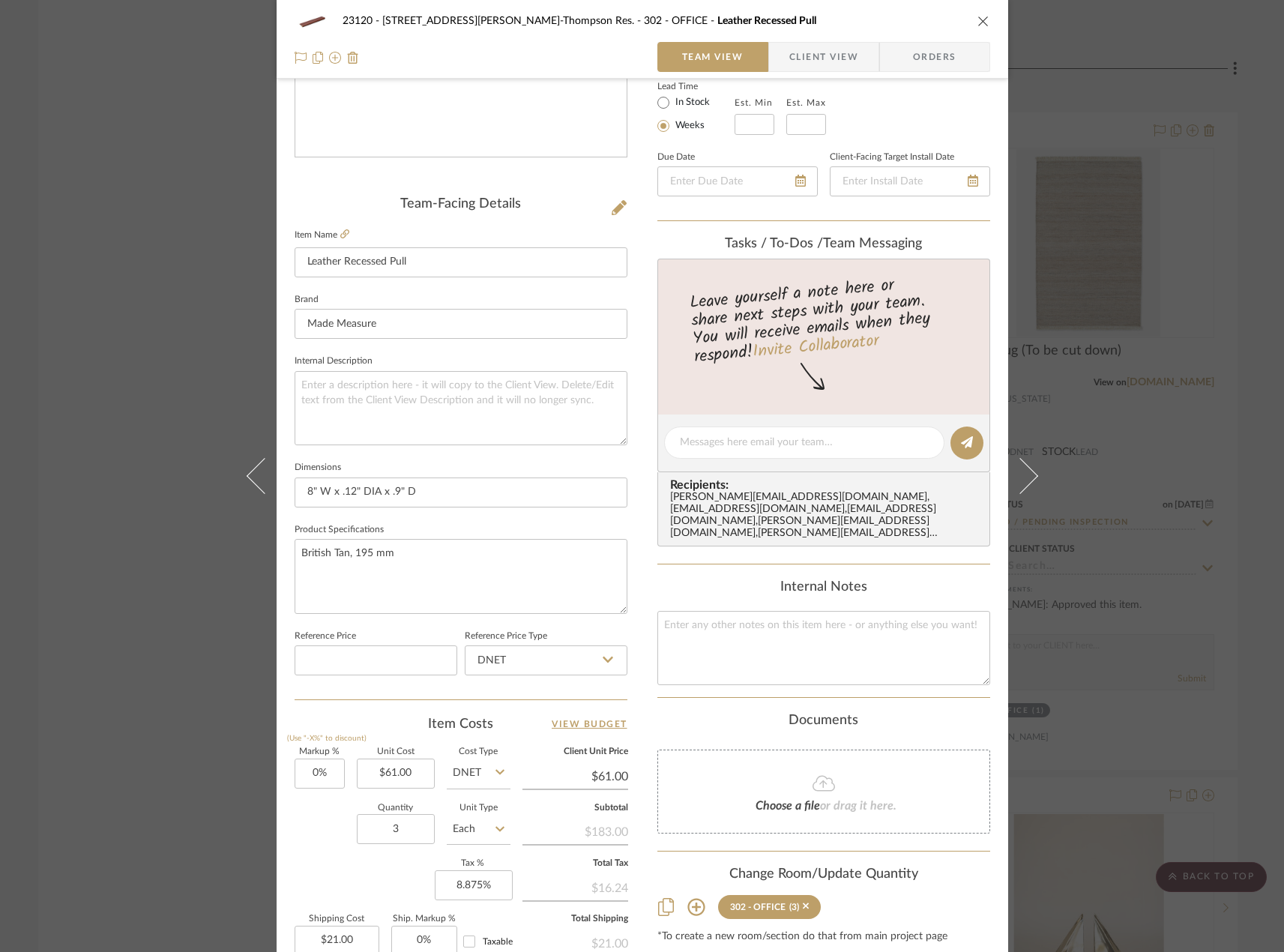
scroll to position [144, 0]
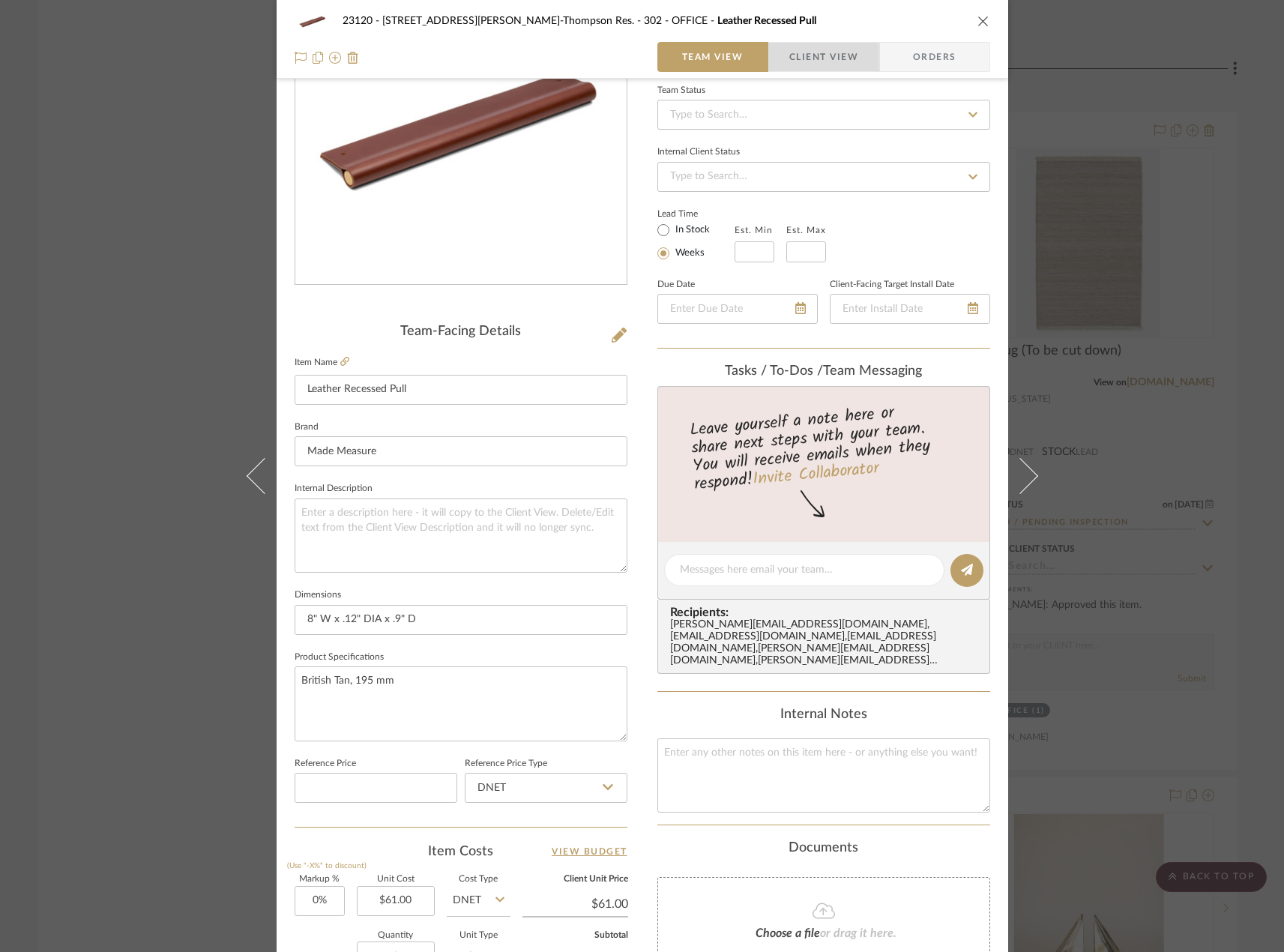
click at [804, 58] on span "Client View" at bounding box center [823, 57] width 69 height 30
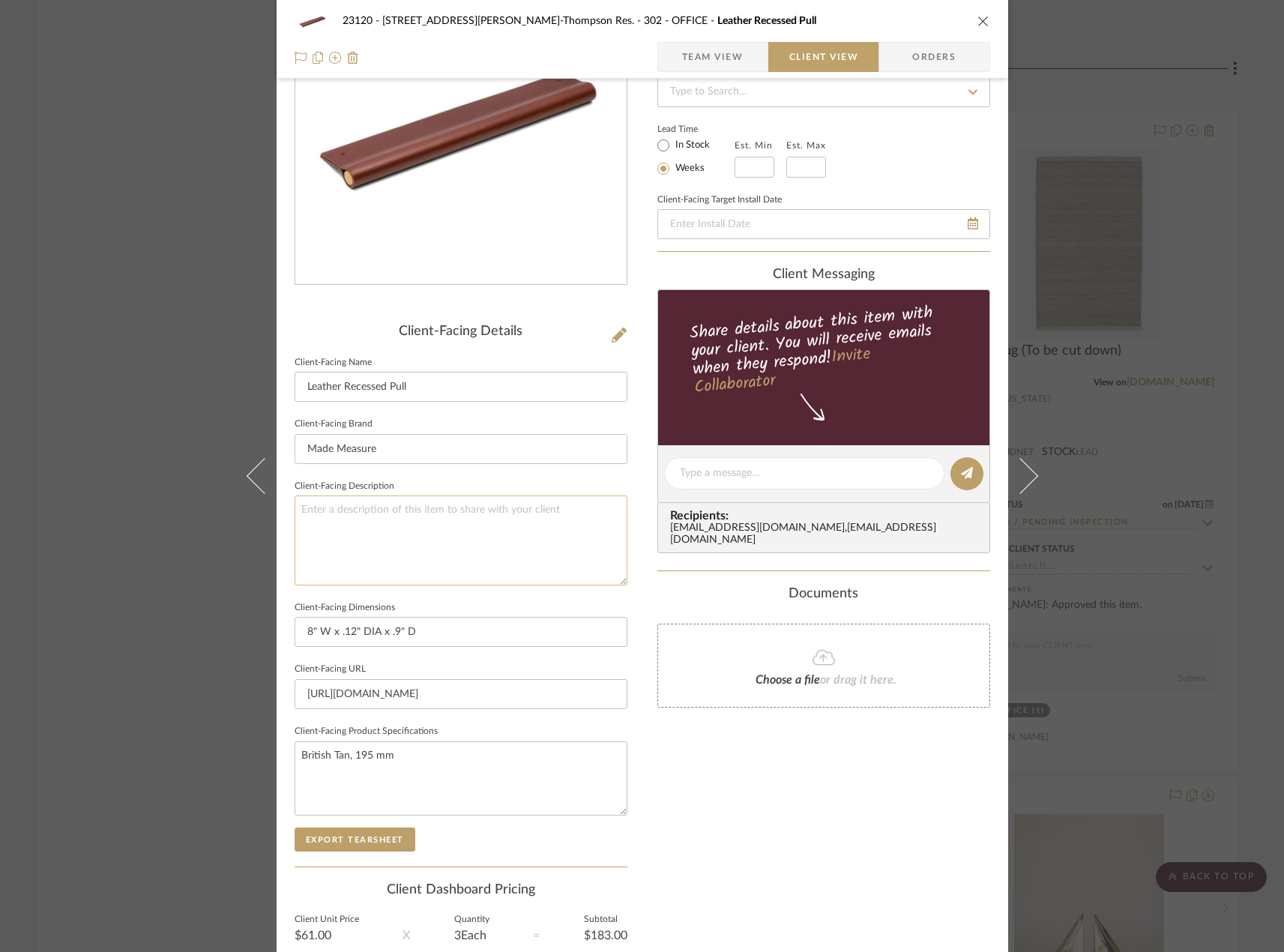
click at [459, 543] on textarea at bounding box center [461, 540] width 333 height 89
type textarea "Q"
type textarea "S"
type textarea "Description: Recessed Pulls for Bench Drawers || Size: 8" W || Color: British T…"
drag, startPoint x: 454, startPoint y: 759, endPoint x: 221, endPoint y: 750, distance: 233.2
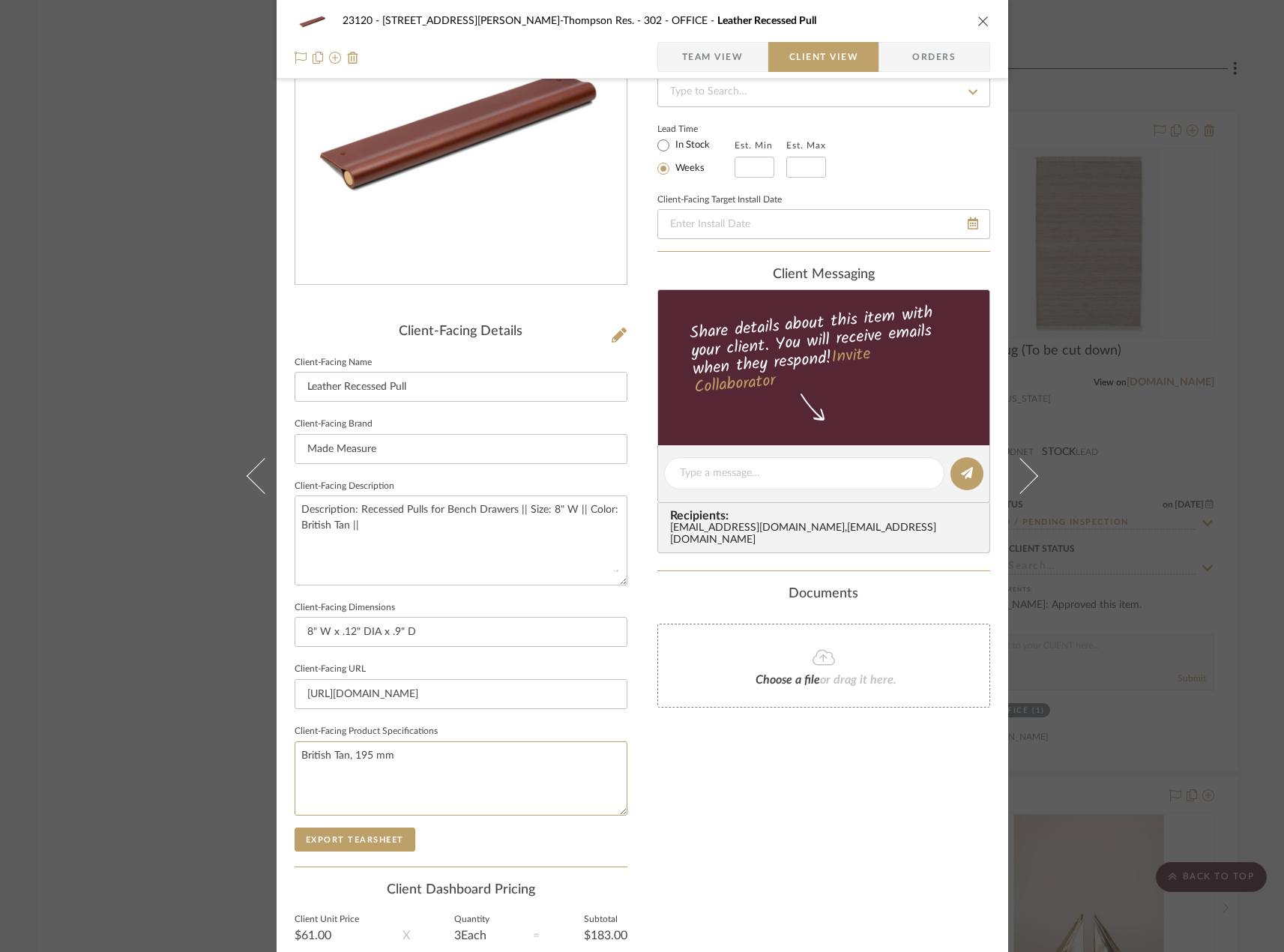
click at [221, 750] on div "23120 - 239 Dean St, Unwin-Thompson Res. 302 - OFFICE Leather Recessed Pull Tea…" at bounding box center [642, 476] width 1284 height 952
click at [422, 520] on textarea "Description: Recessed Pulls for Bench Drawers || Size: 8" W || Color: British T…" at bounding box center [461, 540] width 333 height 89
type textarea "Description: Recessed Pulls for Bench Drawers || Size: 8" W || Color: British T…"
click at [735, 837] on div "Only content on this tab can share to Dashboard. Click eyeball icon to show or …" at bounding box center [824, 494] width 333 height 1073
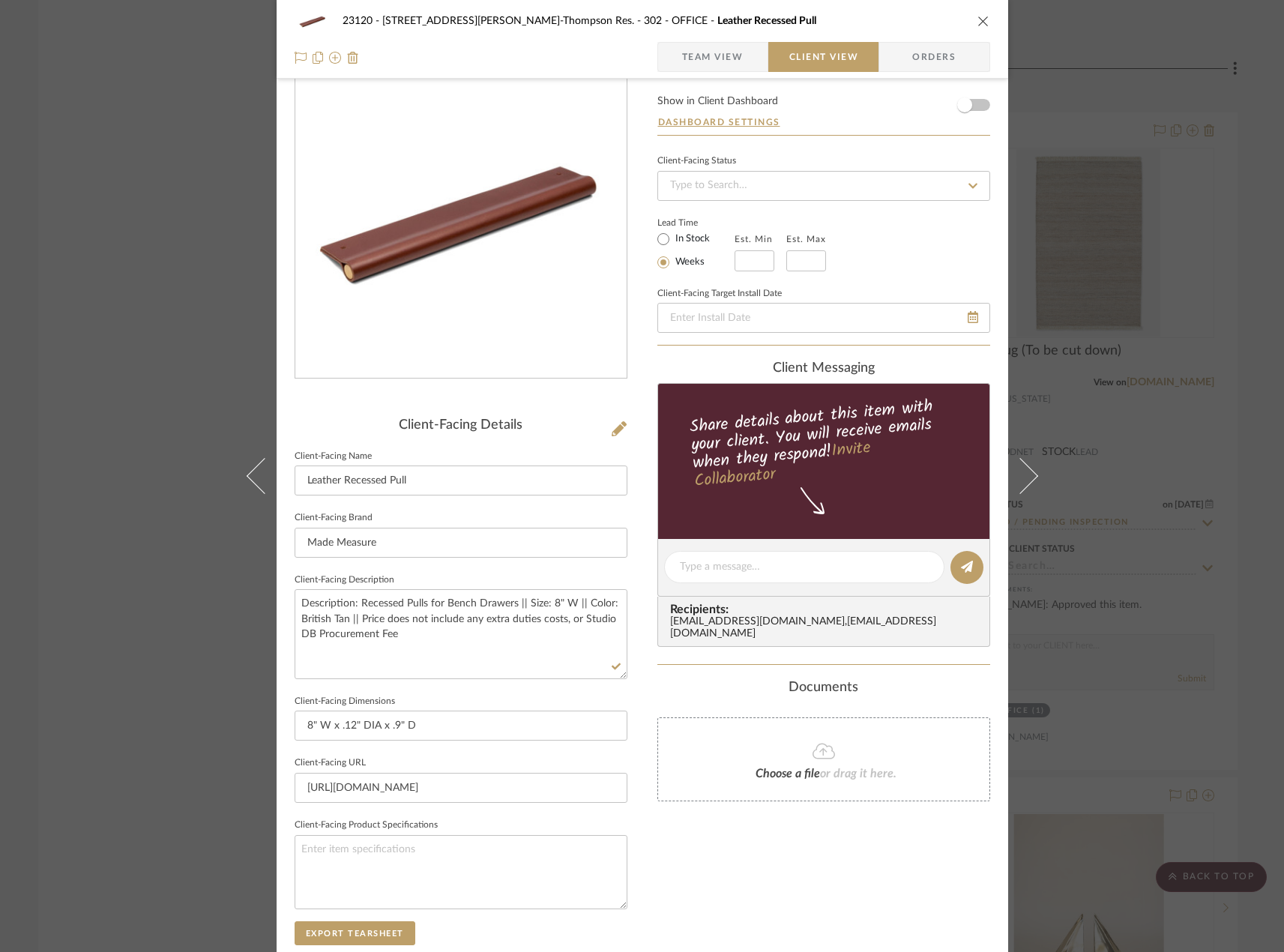
scroll to position [0, 0]
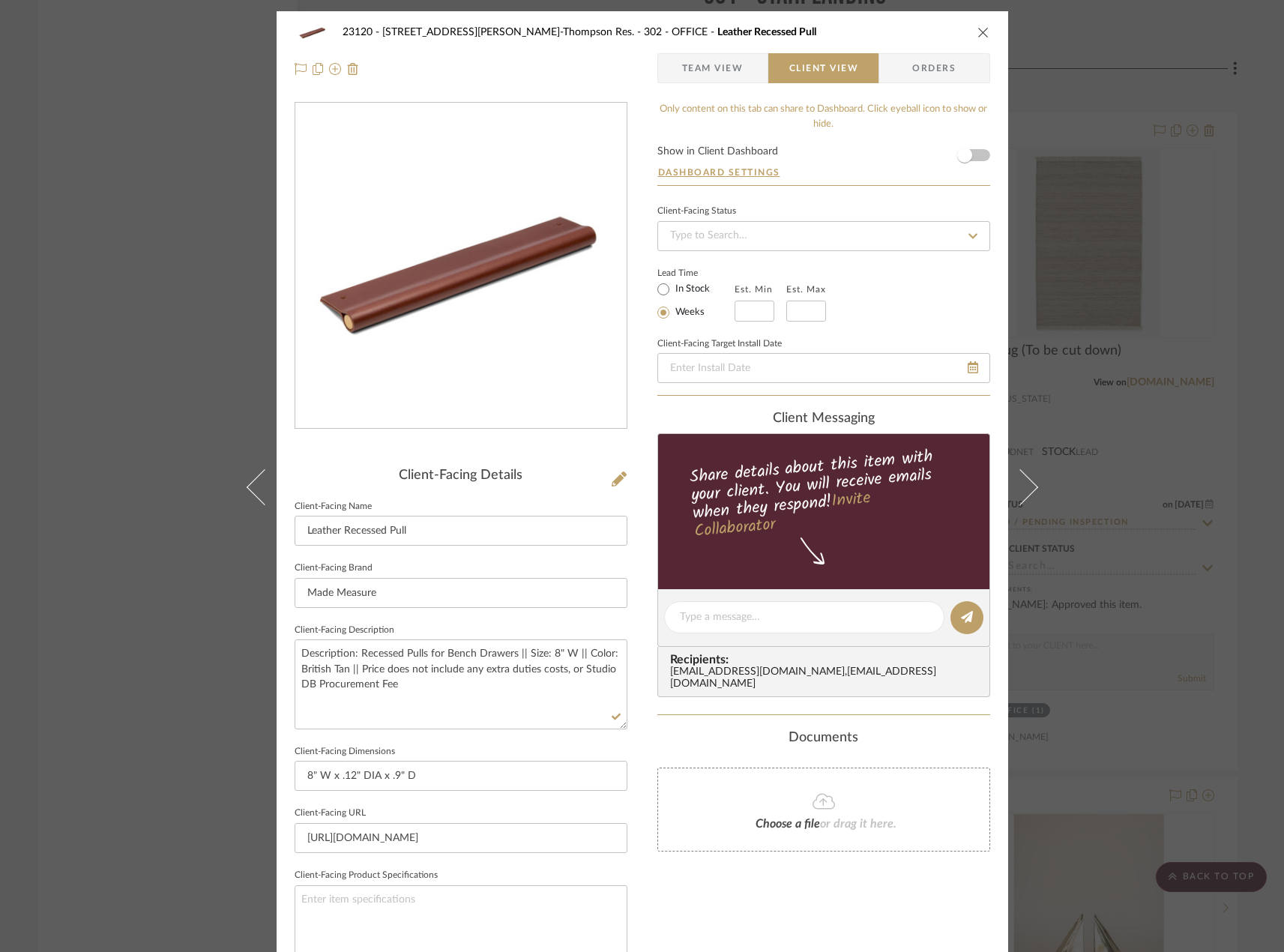
click at [697, 72] on span "Team View" at bounding box center [712, 68] width 62 height 30
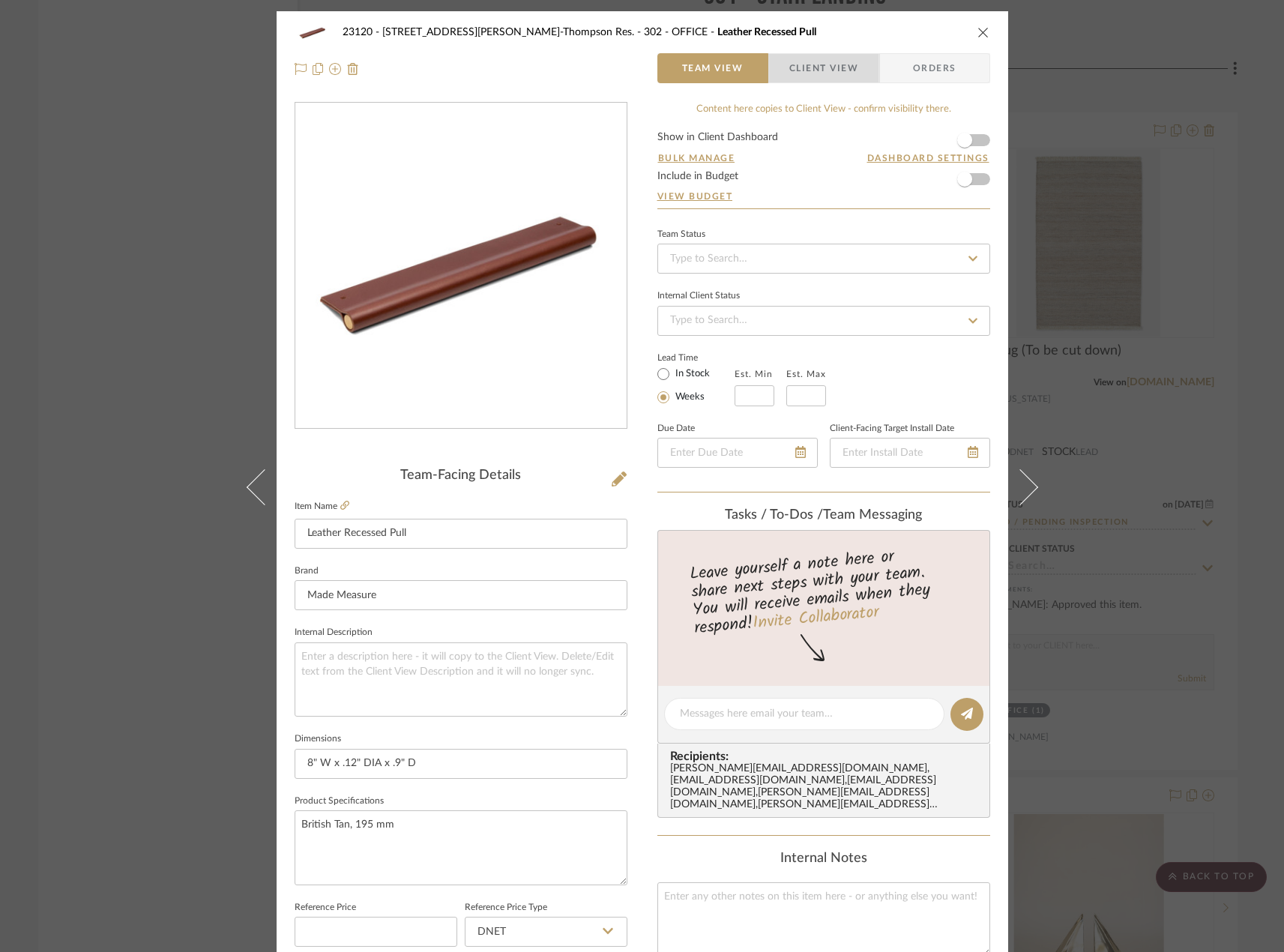
click at [838, 59] on span "Client View" at bounding box center [823, 68] width 69 height 30
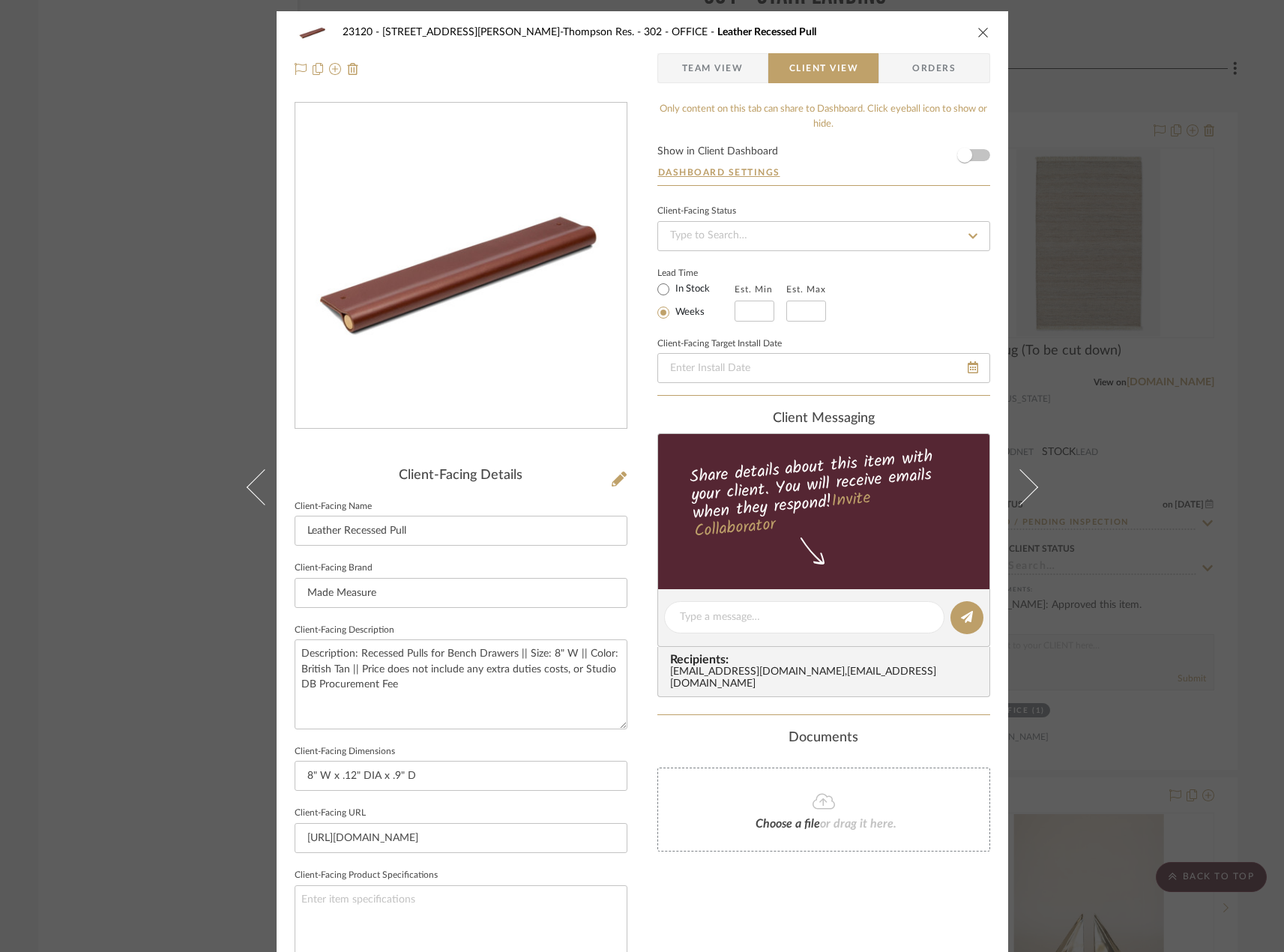
click at [688, 65] on span "Team View" at bounding box center [712, 68] width 62 height 30
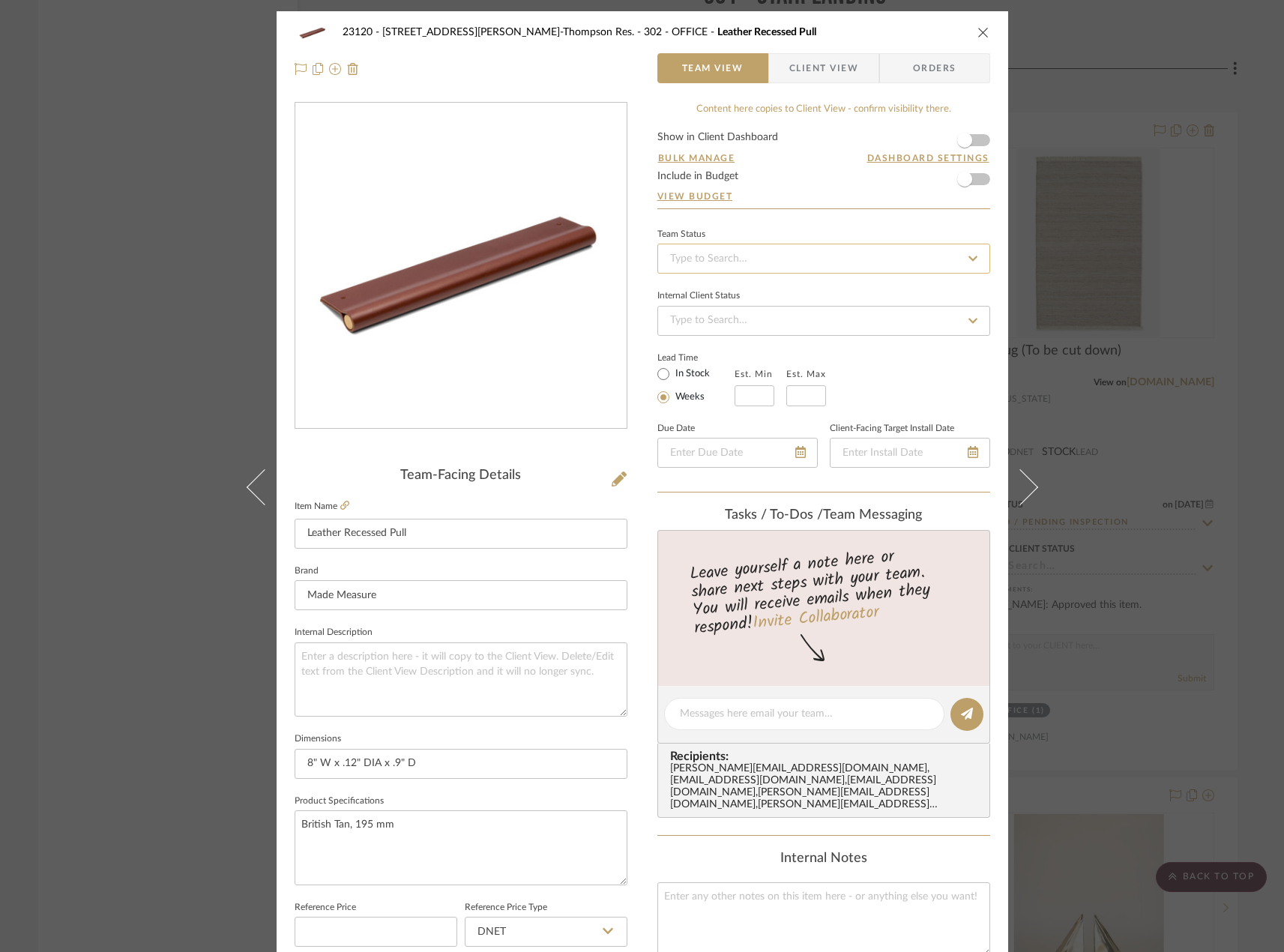
click at [690, 260] on input at bounding box center [824, 259] width 333 height 30
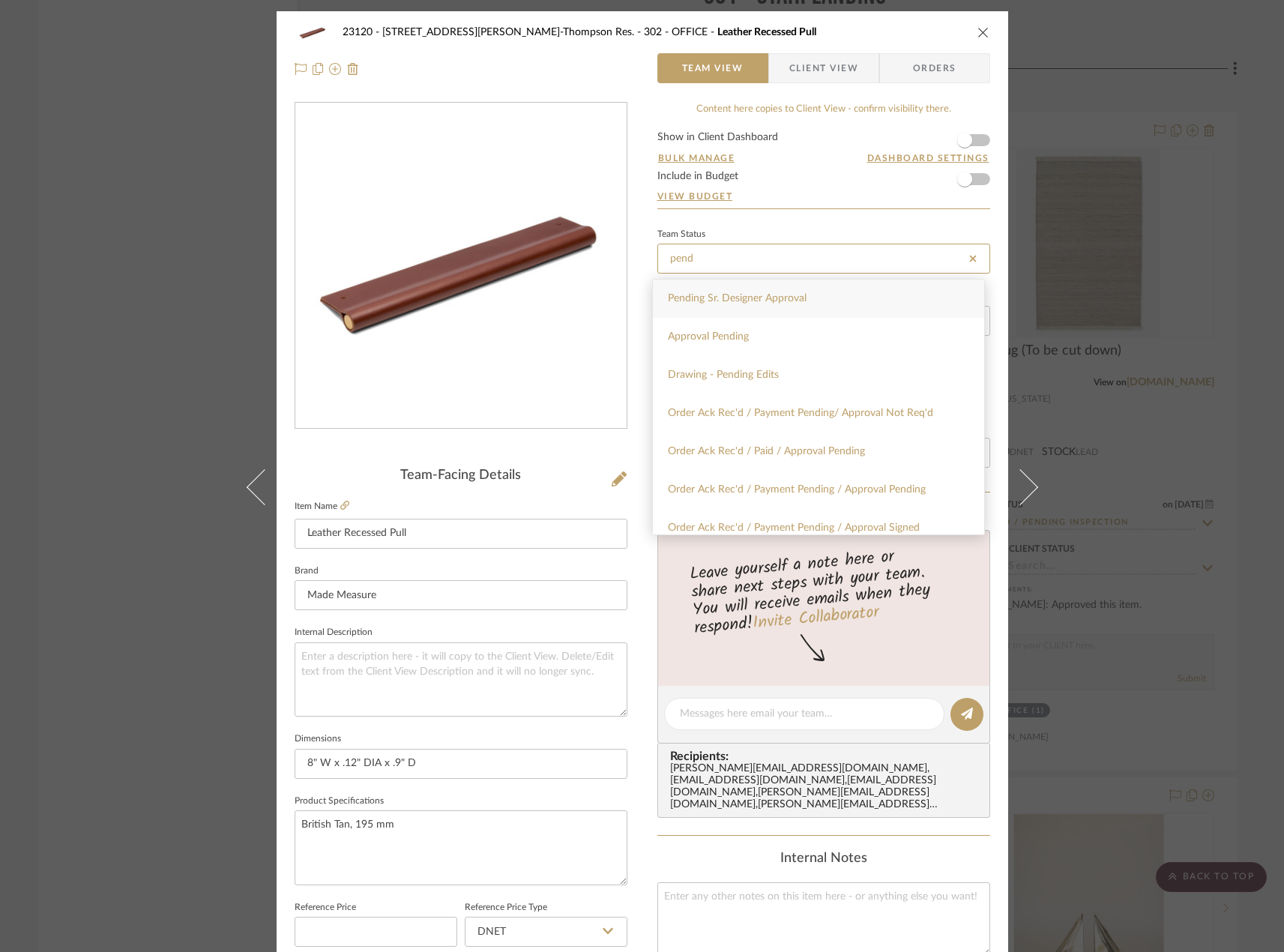
type input "pend"
click at [720, 285] on div "Pending Sr. Designer Approval" at bounding box center [819, 298] width 331 height 38
type input "9/19/2025"
type input "Pending Sr. Designer Approval"
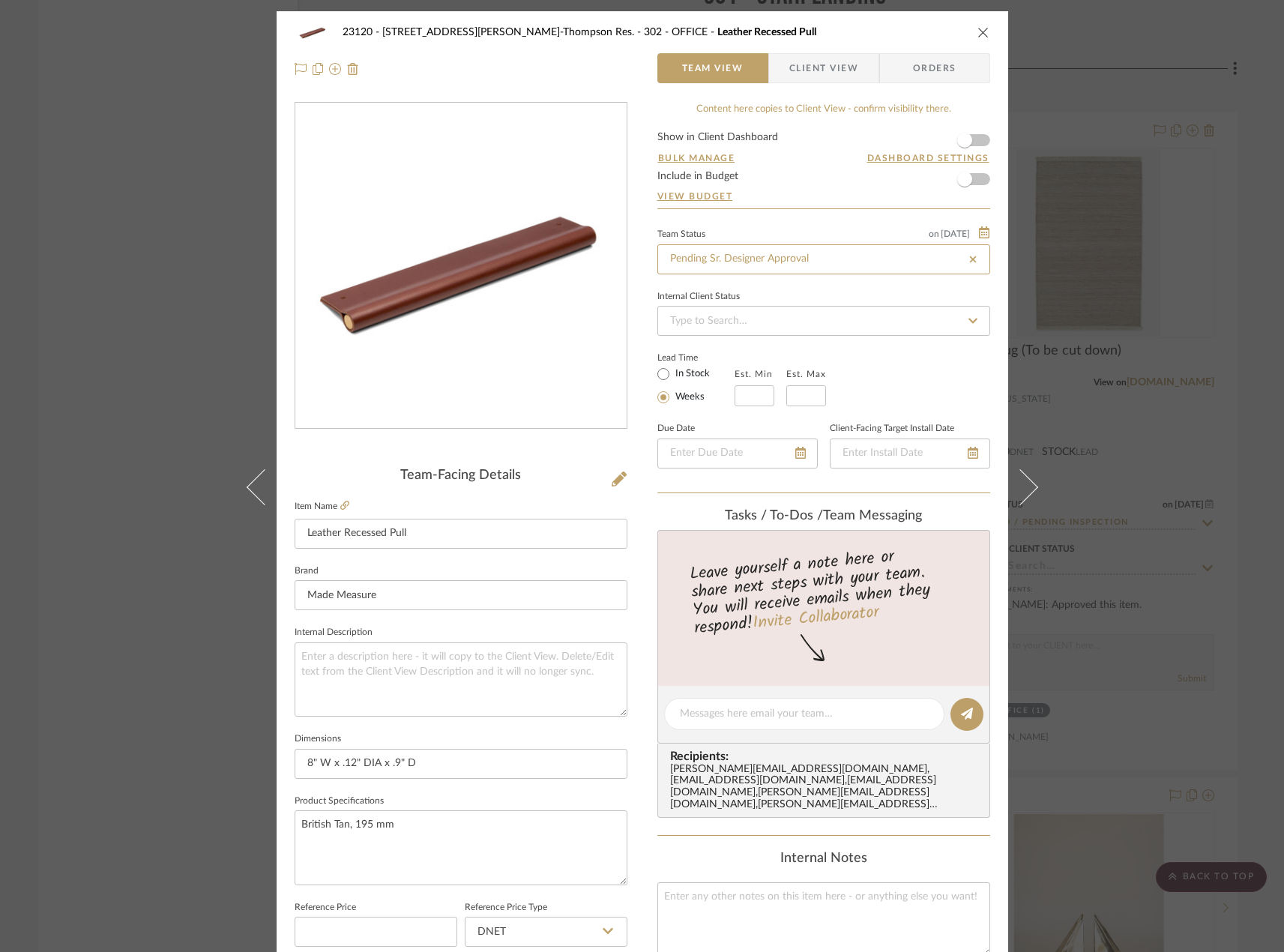
type input "9/19/2025"
type input "Pending Sr. Designer Approval"
click at [55, 190] on div "23120 - 239 Dean St, Unwin-Thompson Res. 302 - OFFICE Leather Recessed Pull Tea…" at bounding box center [642, 476] width 1284 height 952
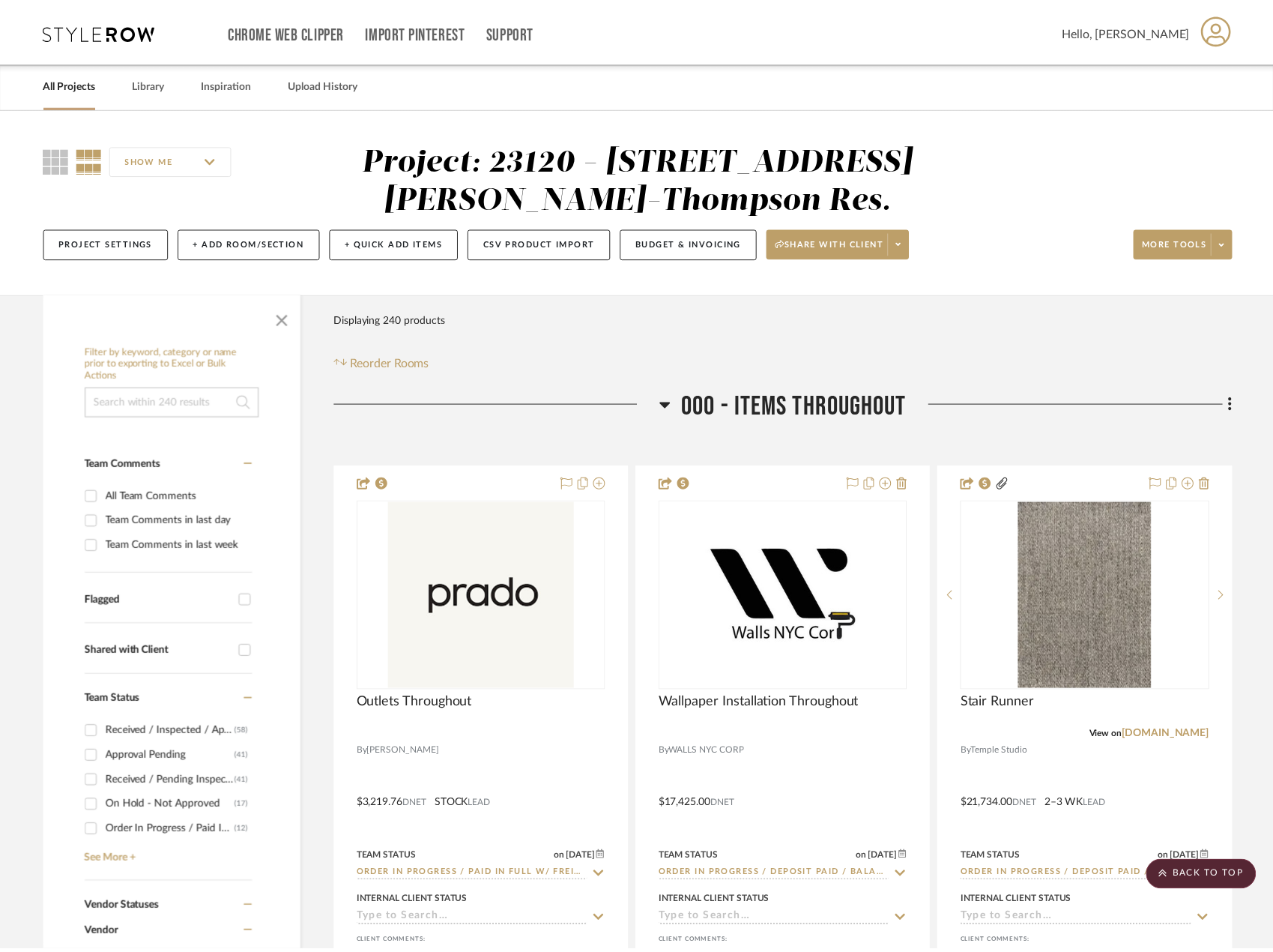
scroll to position [24405, 0]
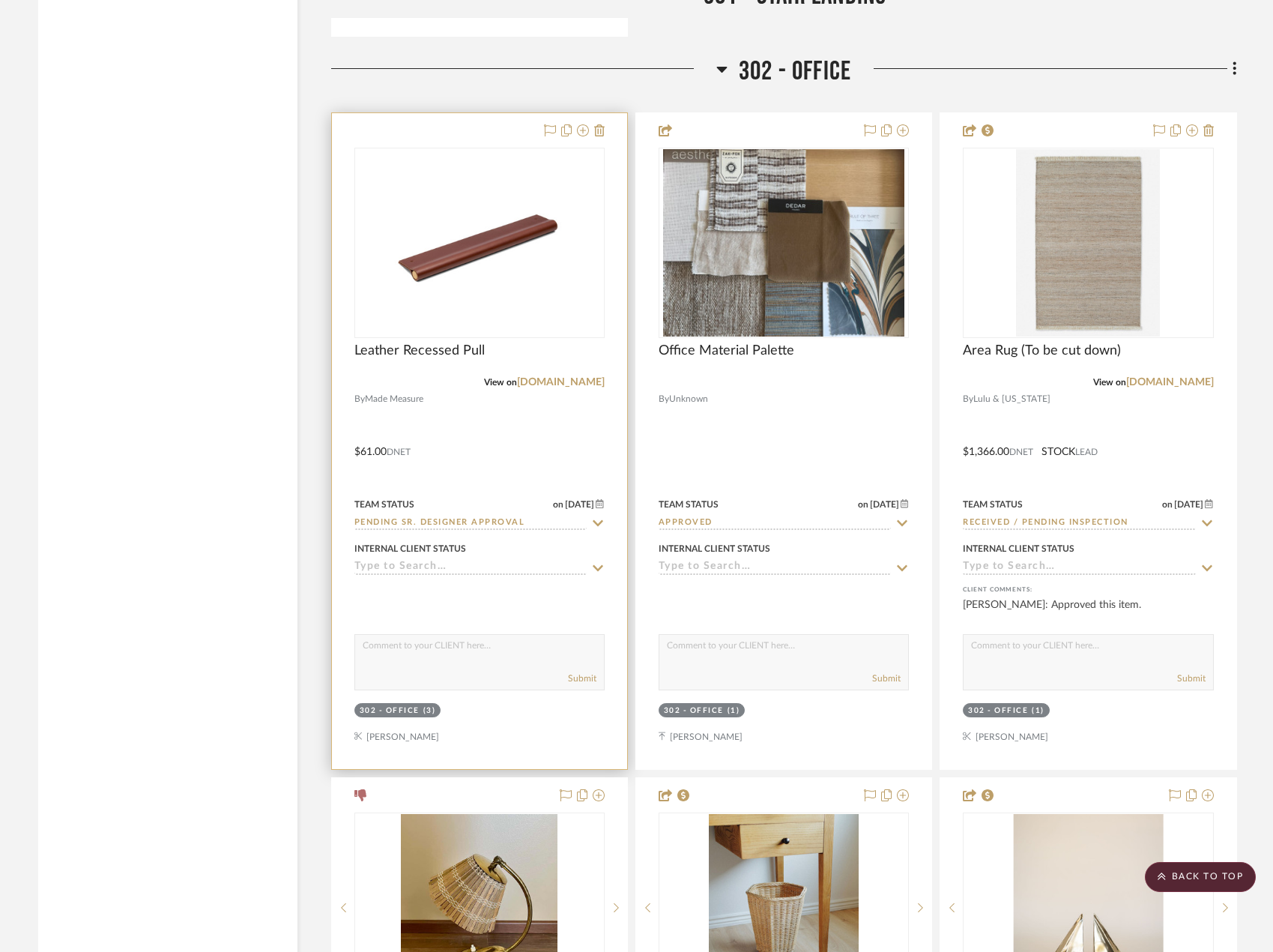
click at [482, 443] on div at bounding box center [479, 440] width 295 height 656
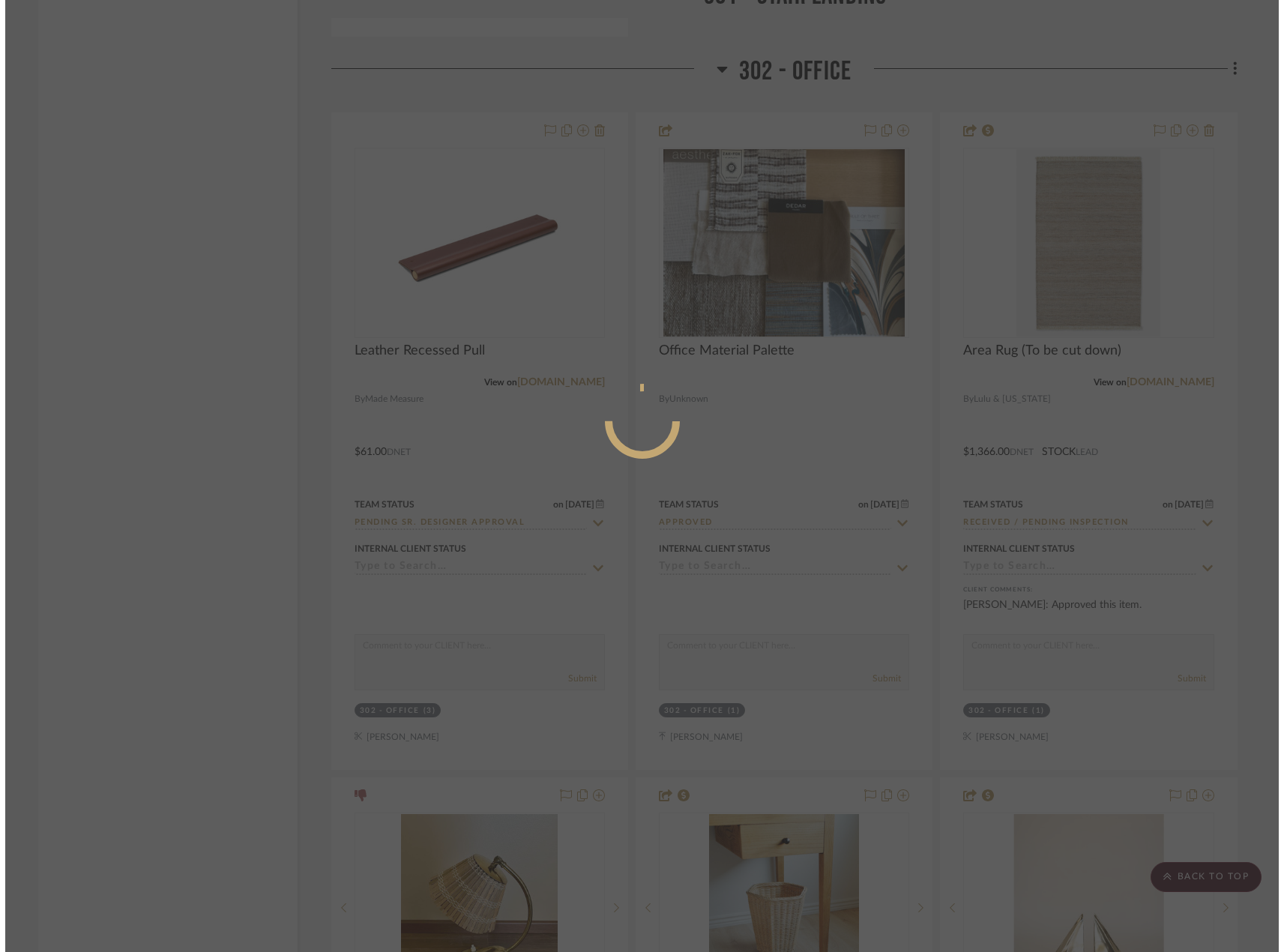
scroll to position [0, 0]
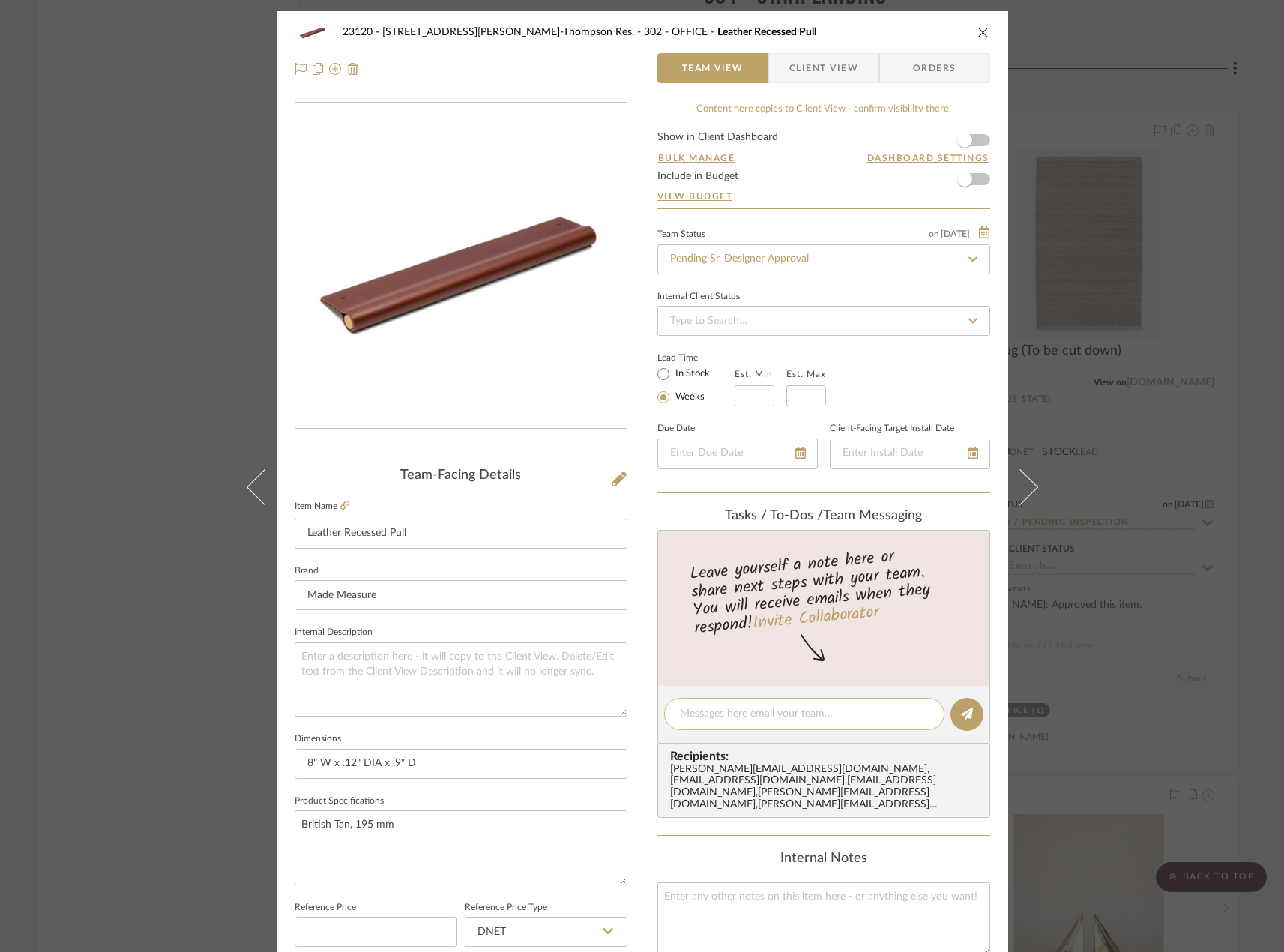
click at [712, 711] on textarea at bounding box center [804, 714] width 249 height 16
type textarea "C"
click at [838, 60] on span "Client View" at bounding box center [823, 68] width 69 height 30
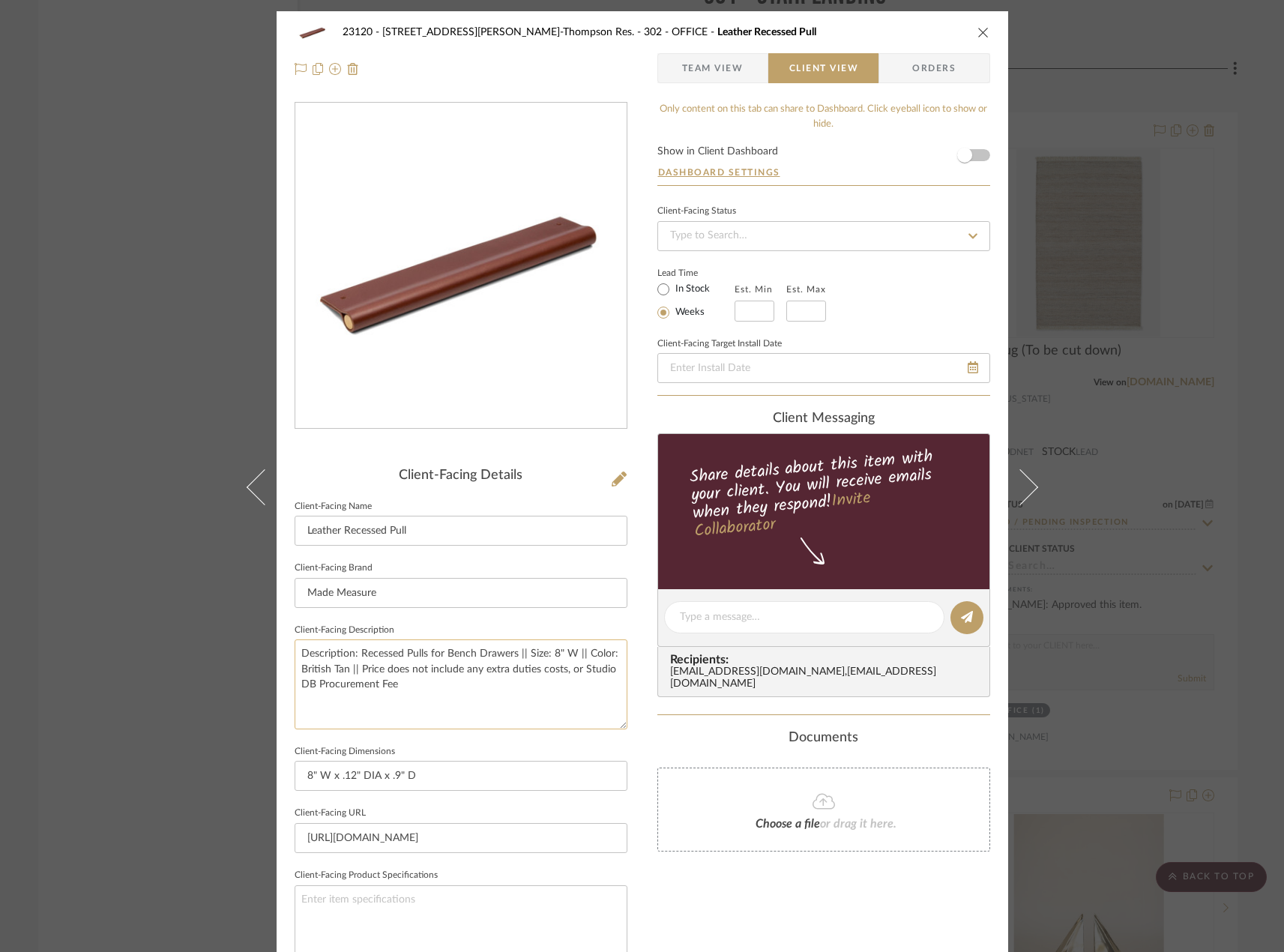
click at [355, 668] on textarea "Description: Recessed Pulls for Bench Drawers || Size: 8" W || Color: British T…" at bounding box center [461, 684] width 333 height 89
type textarea "Description: Recessed Pulls for Bench Drawers || Size: 8" W || Color: British T…"
click at [659, 730] on div "Documents" at bounding box center [824, 738] width 333 height 16
click at [702, 55] on span "Team View" at bounding box center [712, 68] width 62 height 30
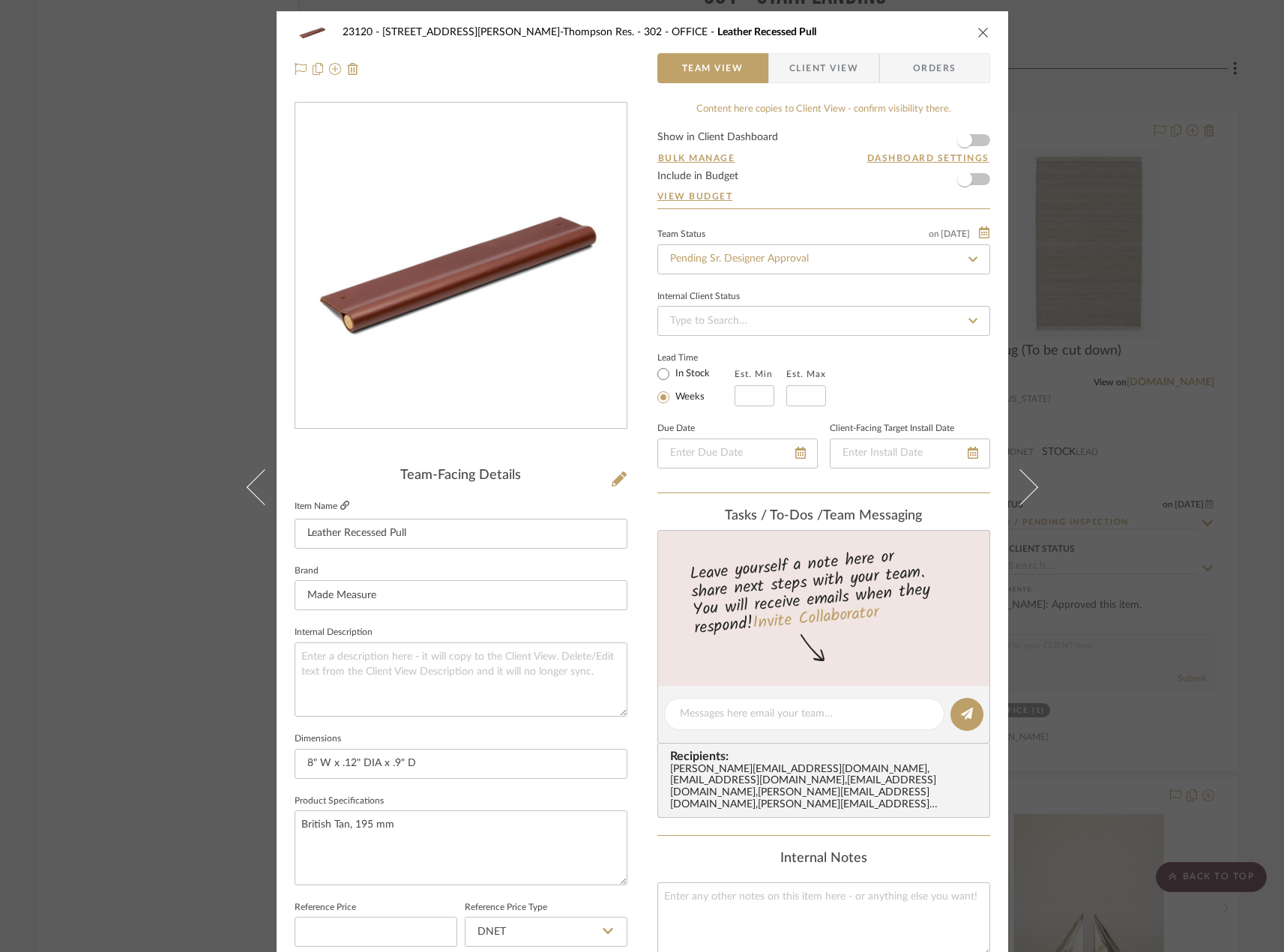
click at [340, 504] on icon at bounding box center [344, 506] width 9 height 9
click at [809, 84] on div "23120 - 239 Dean St, Unwin-Thompson Res. 302 - OFFICE Leather Recessed Pull Tea…" at bounding box center [642, 51] width 732 height 79
click at [800, 69] on span "Client View" at bounding box center [823, 68] width 69 height 30
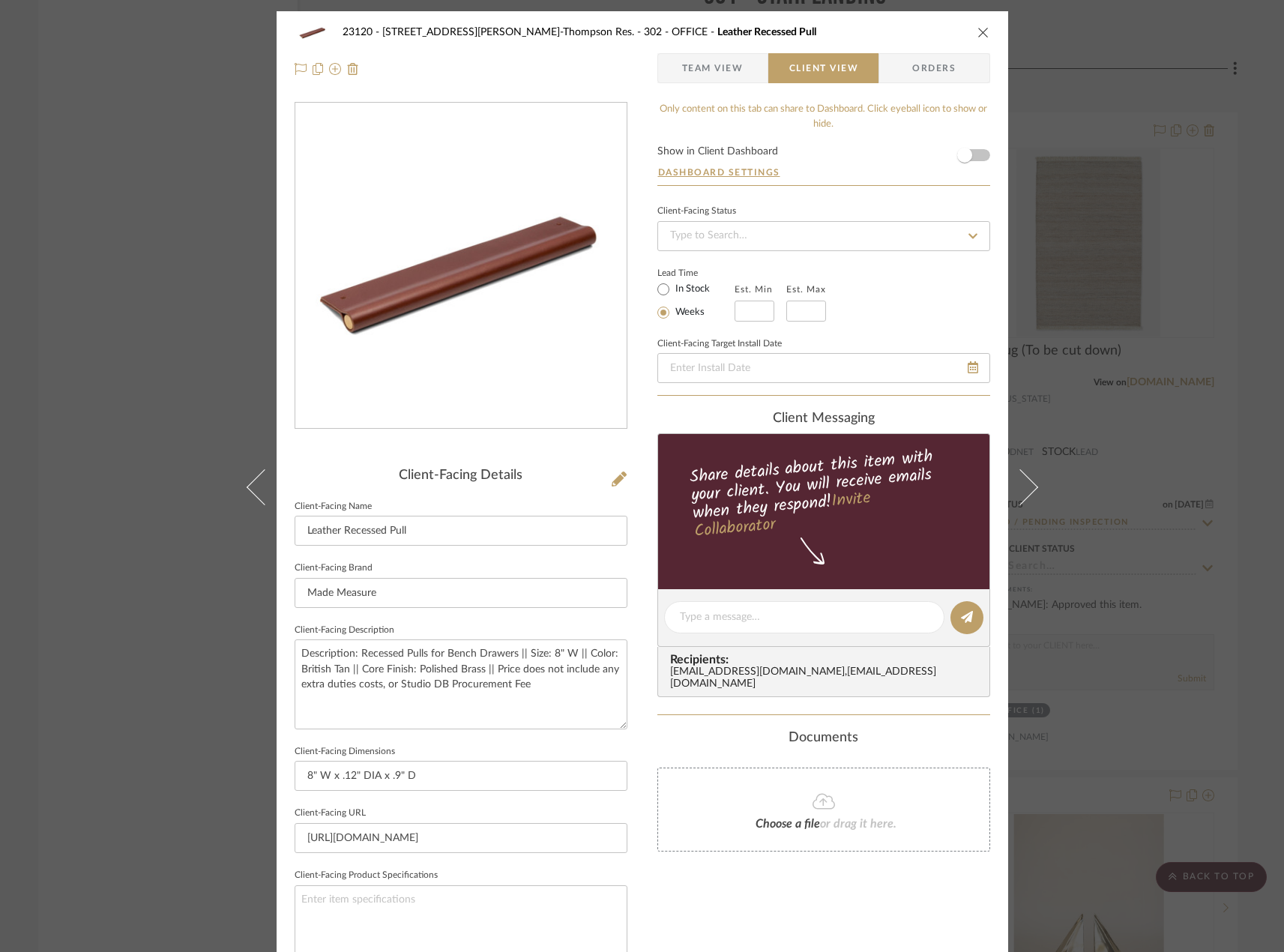
click at [731, 71] on span "Team View" at bounding box center [712, 68] width 62 height 30
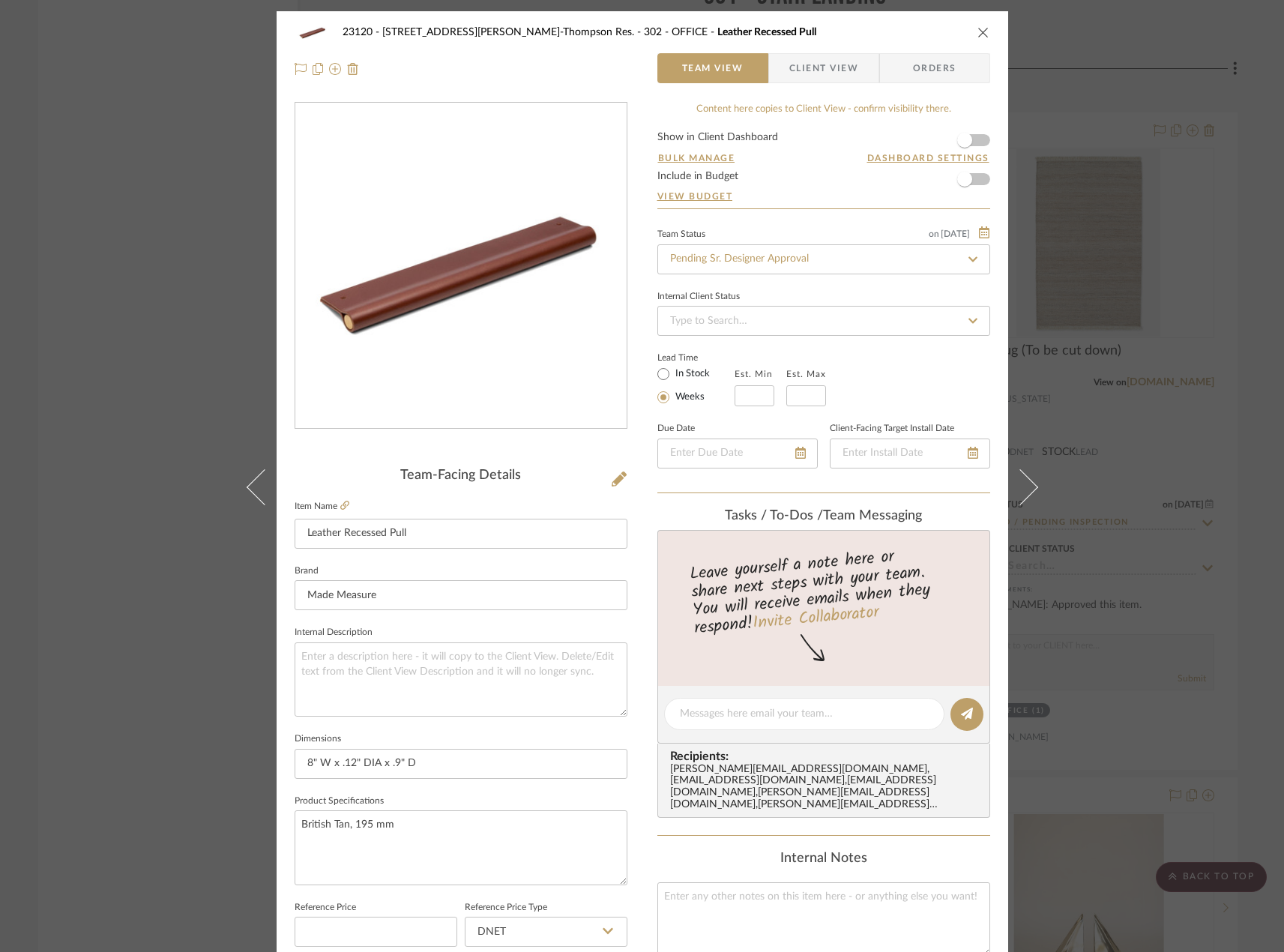
click at [187, 156] on div "23120 - 239 Dean St, Unwin-Thompson Res. 302 - OFFICE Leather Recessed Pull Tea…" at bounding box center [642, 476] width 1284 height 952
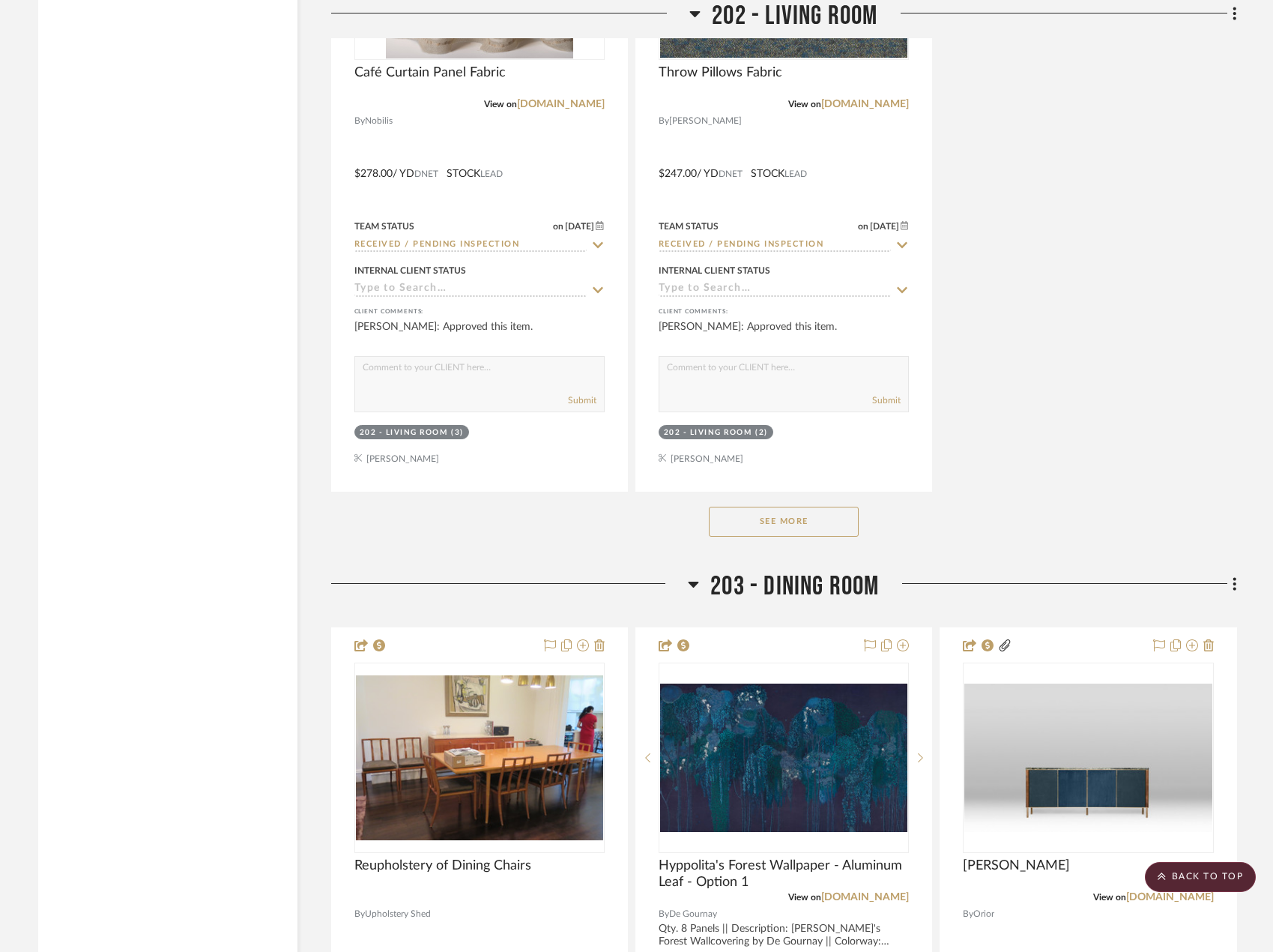
scroll to position [18277, 0]
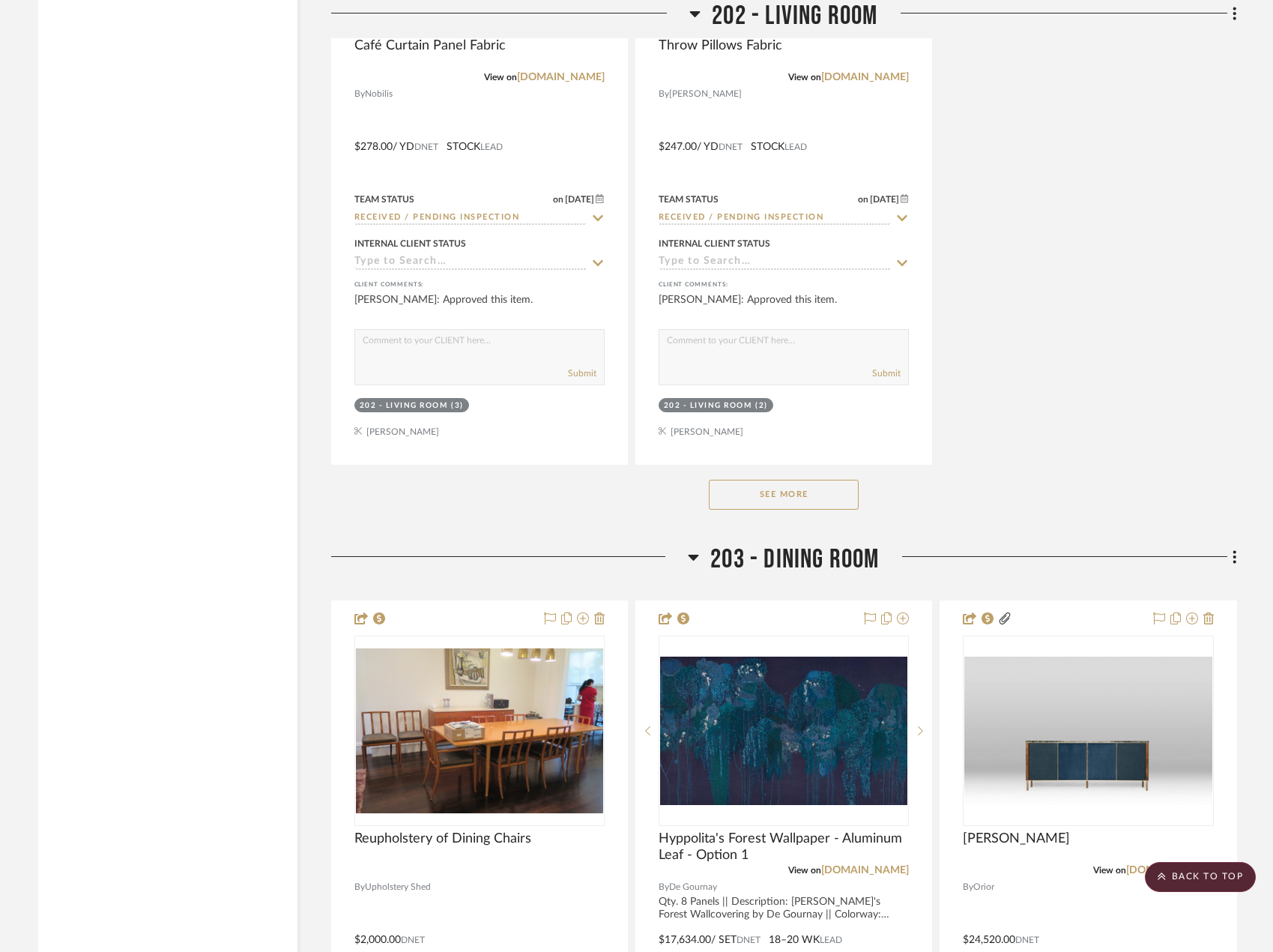
click at [801, 499] on button "See More" at bounding box center [784, 495] width 150 height 30
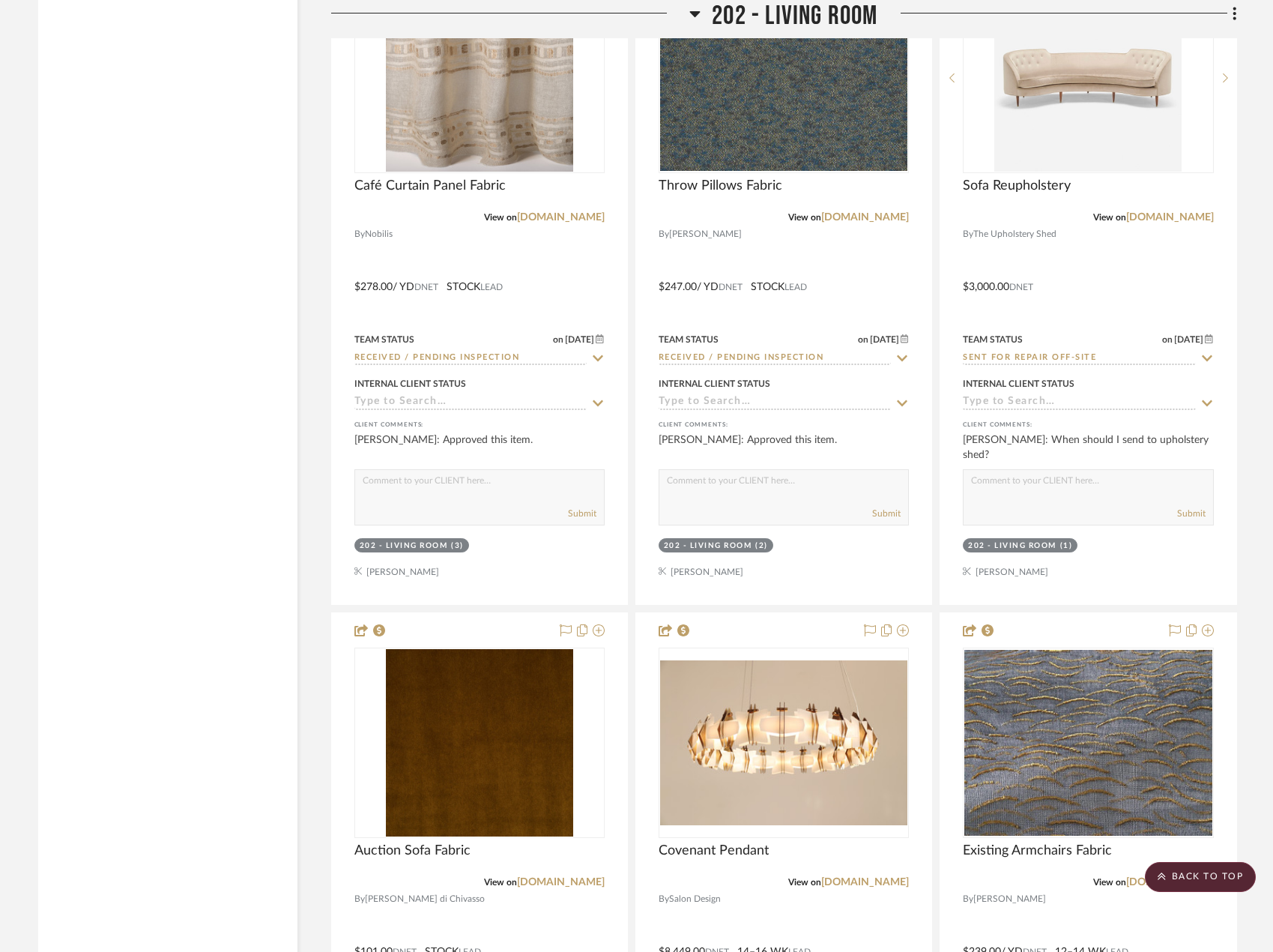
scroll to position [17977, 0]
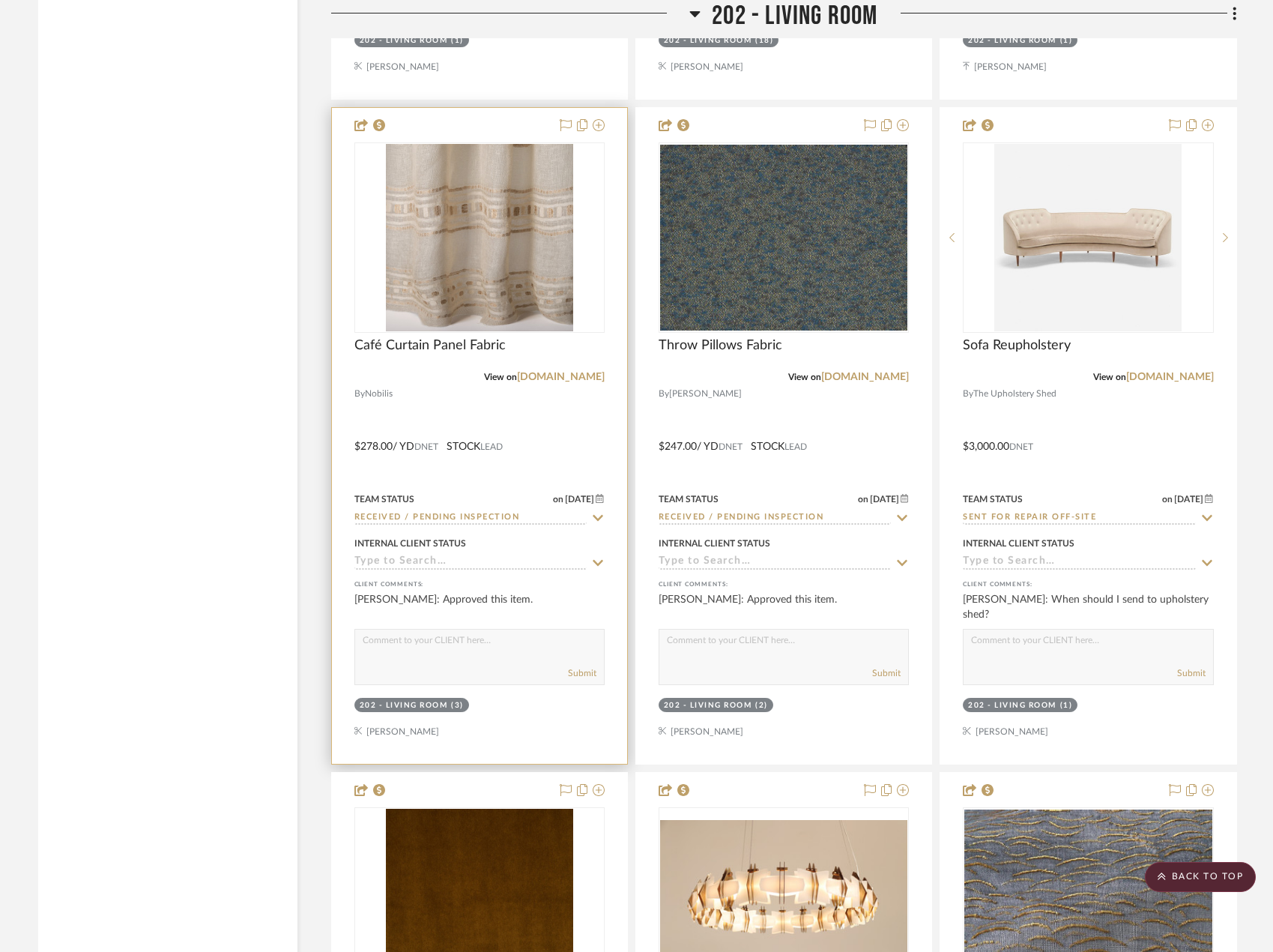
click at [584, 448] on div at bounding box center [479, 436] width 295 height 656
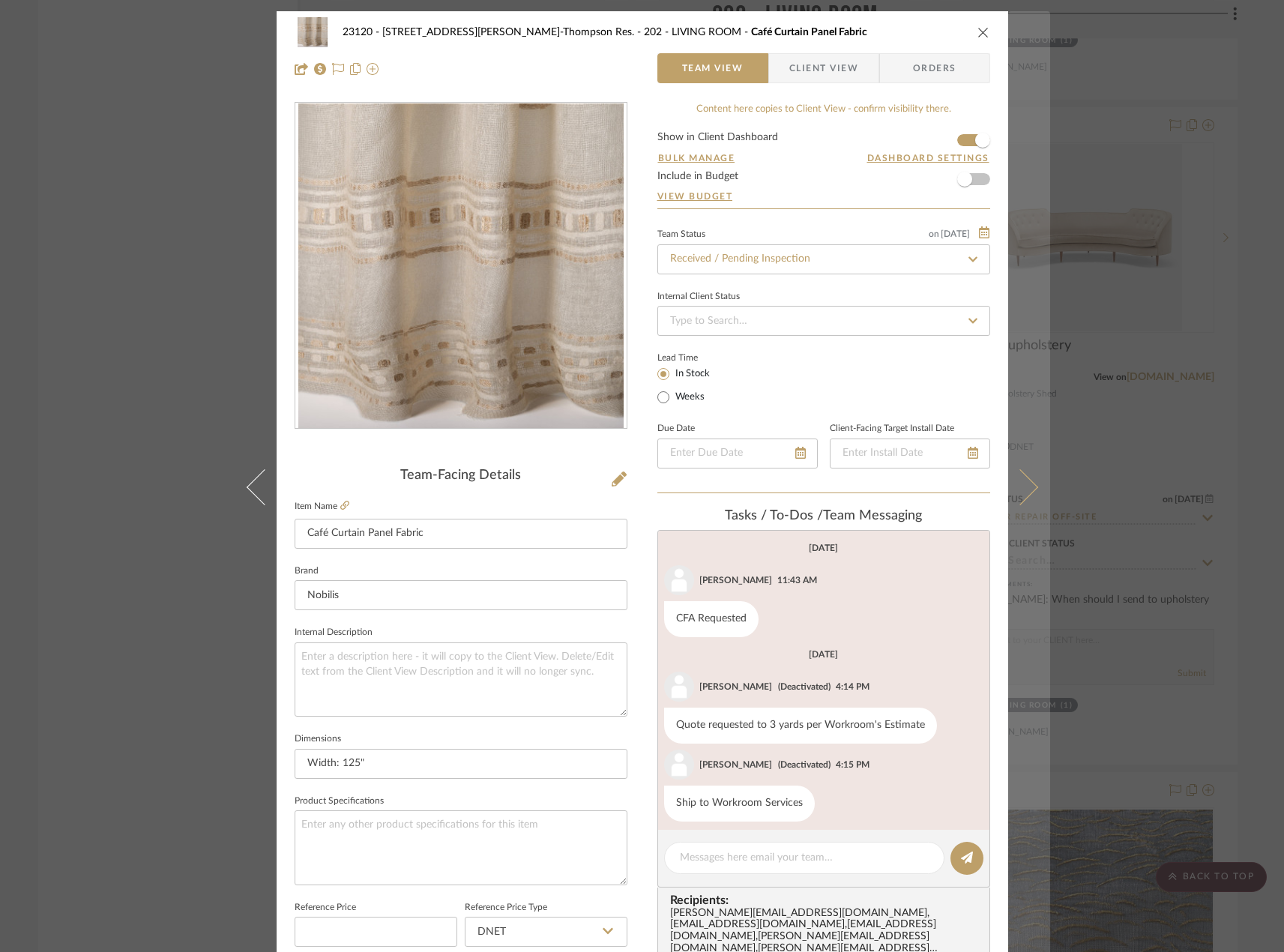
scroll to position [329, 0]
